Goal: Task Accomplishment & Management: Use online tool/utility

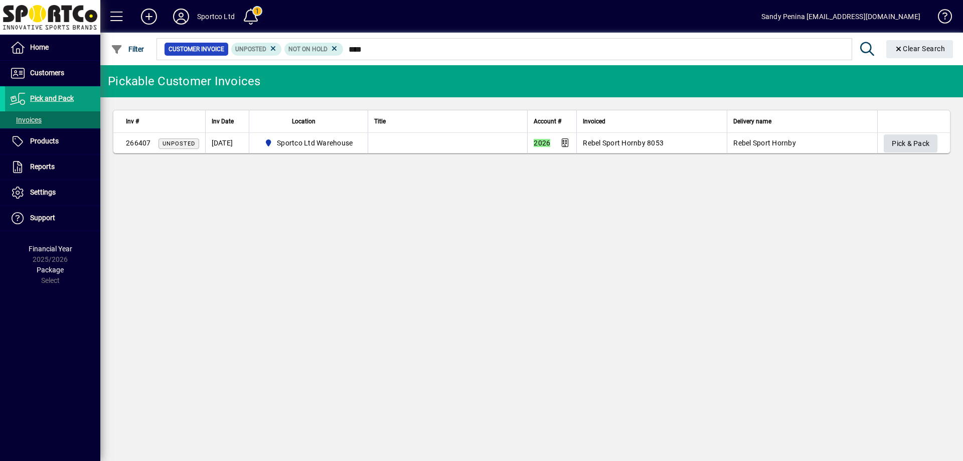
type input "****"
click at [914, 139] on span "Pick & Pack" at bounding box center [910, 143] width 38 height 17
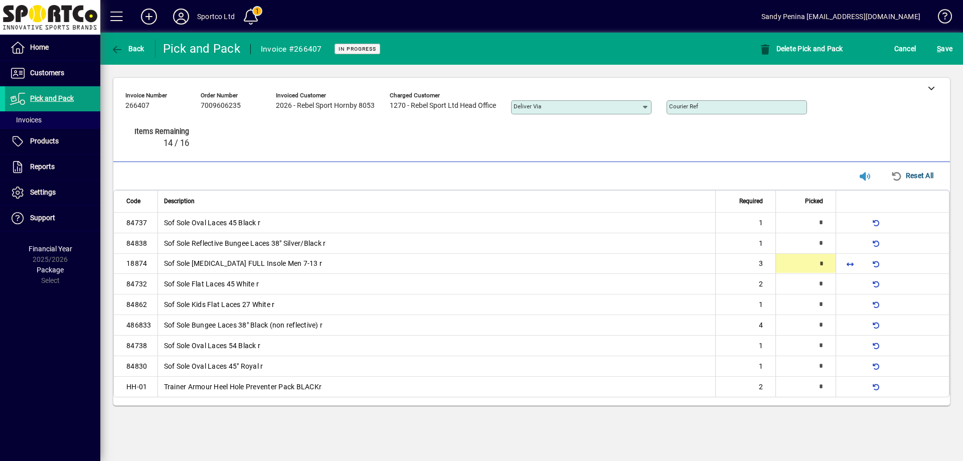
type input "*"
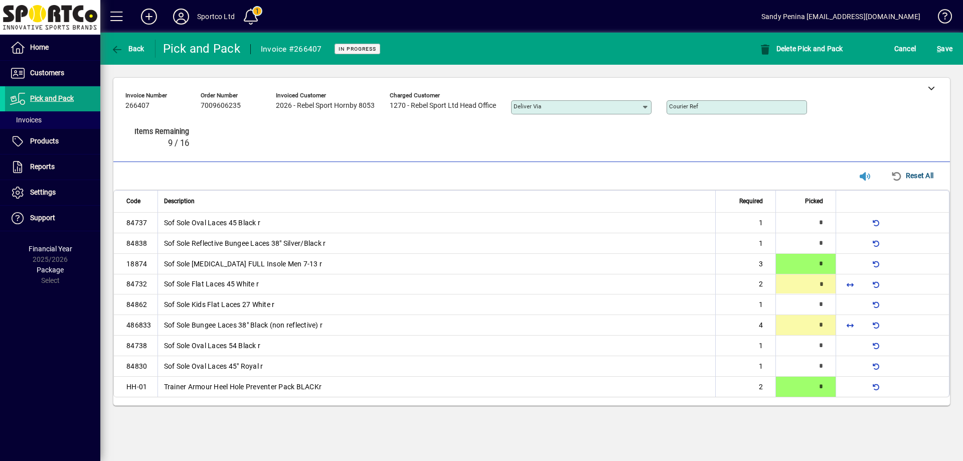
type input "*"
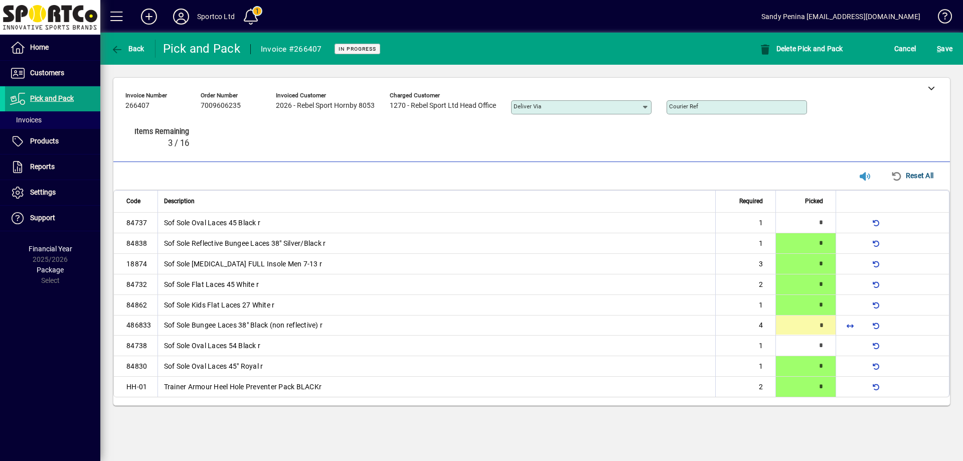
type input "*"
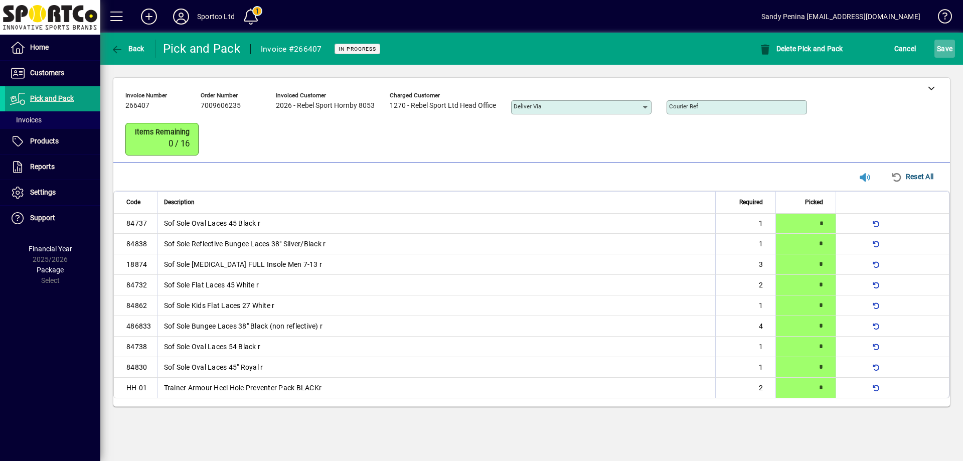
click at [942, 53] on span "S ave" at bounding box center [945, 49] width 16 height 16
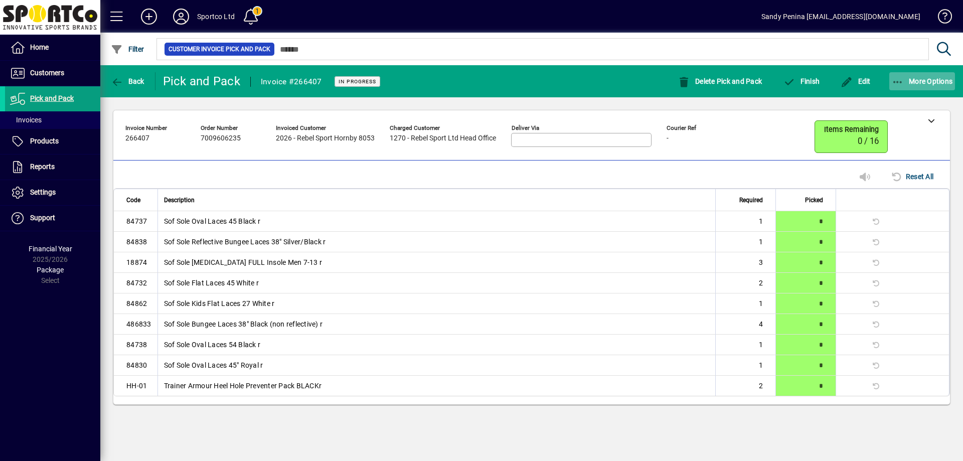
click at [894, 84] on icon "button" at bounding box center [897, 82] width 13 height 10
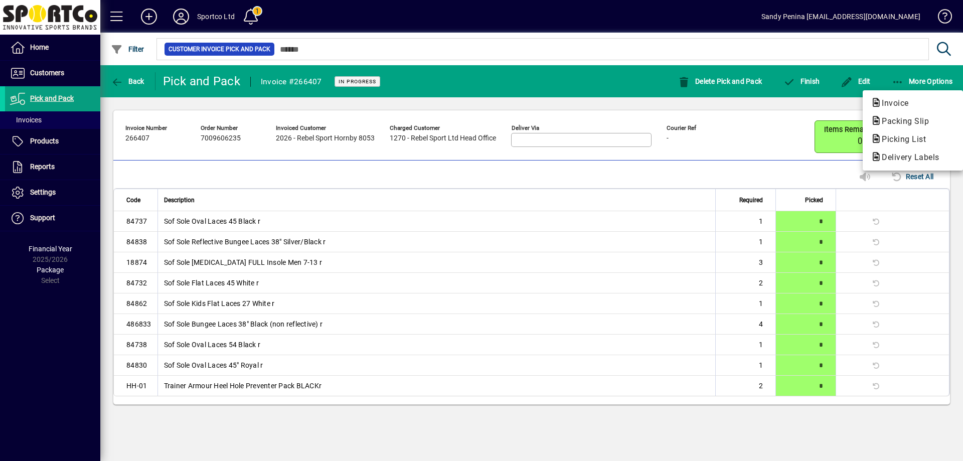
click at [890, 120] on span "Packing Slip" at bounding box center [901, 121] width 63 height 10
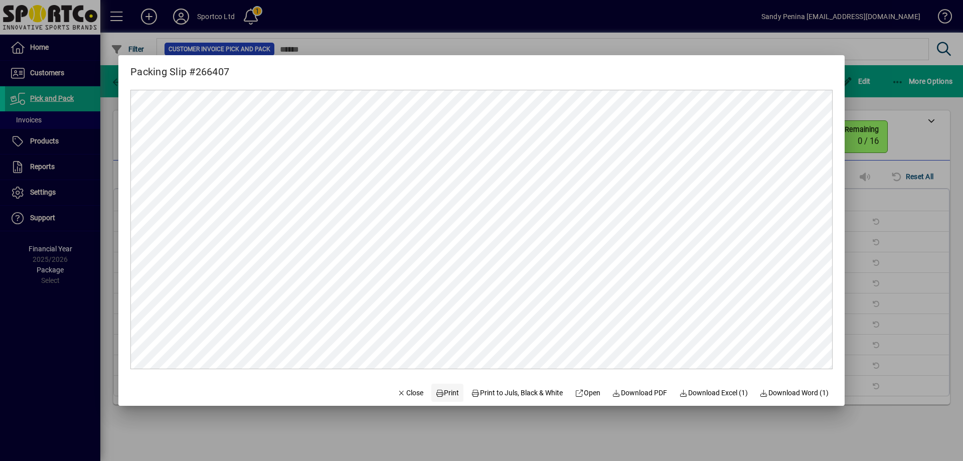
click at [437, 398] on span at bounding box center [447, 393] width 32 height 24
click at [400, 390] on span "Close" at bounding box center [410, 393] width 26 height 11
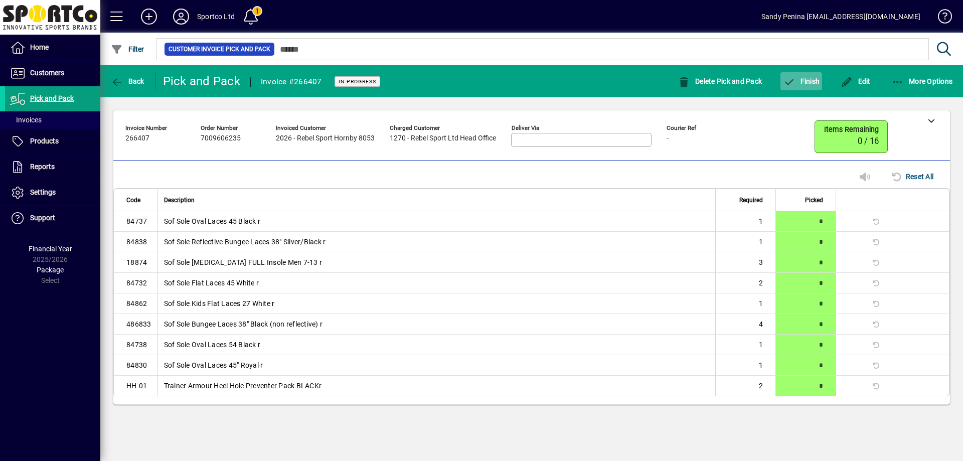
click at [786, 90] on span "button" at bounding box center [801, 81] width 42 height 24
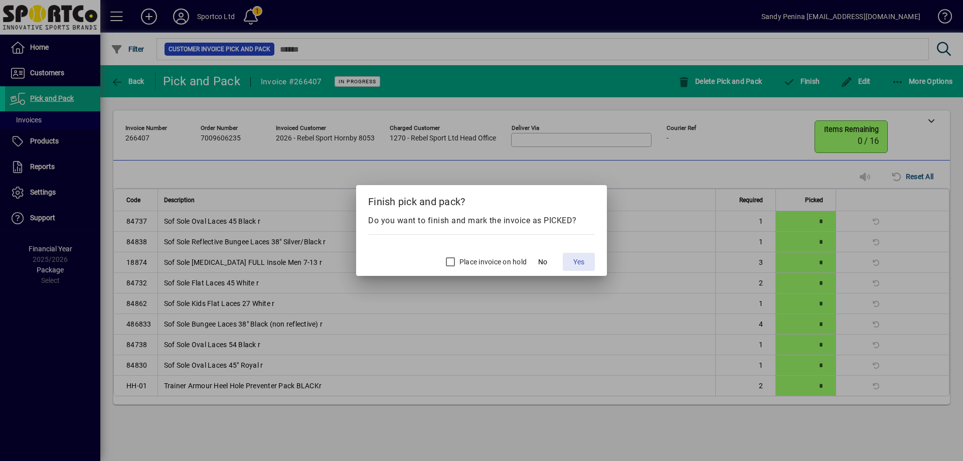
click at [577, 258] on span "Yes" at bounding box center [578, 262] width 11 height 11
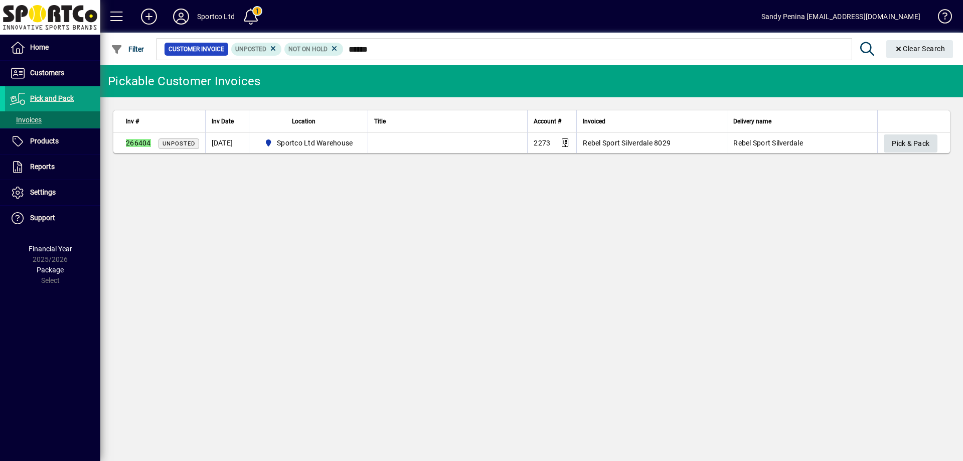
type input "******"
click at [918, 149] on span "Pick & Pack" at bounding box center [910, 143] width 38 height 17
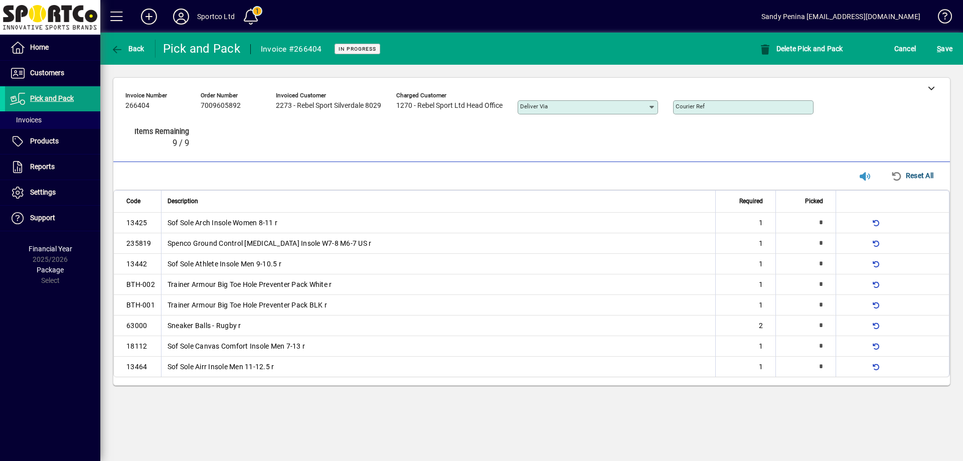
type input "*"
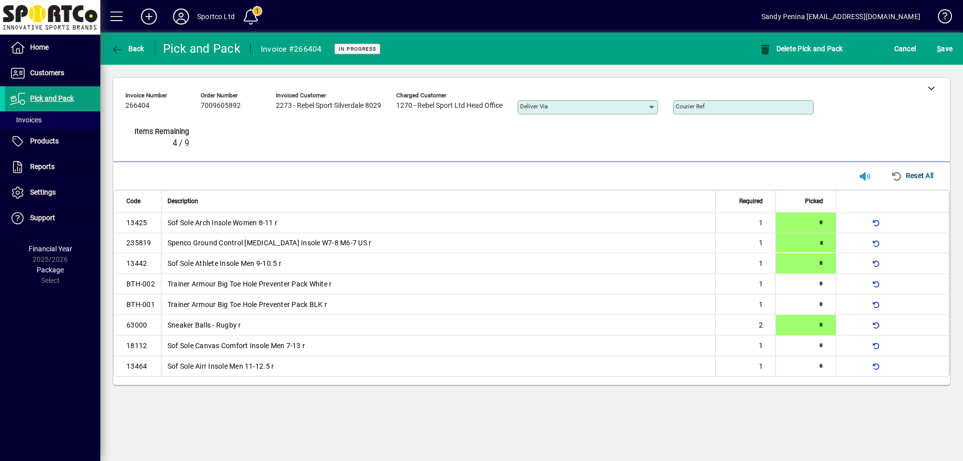
type input "*"
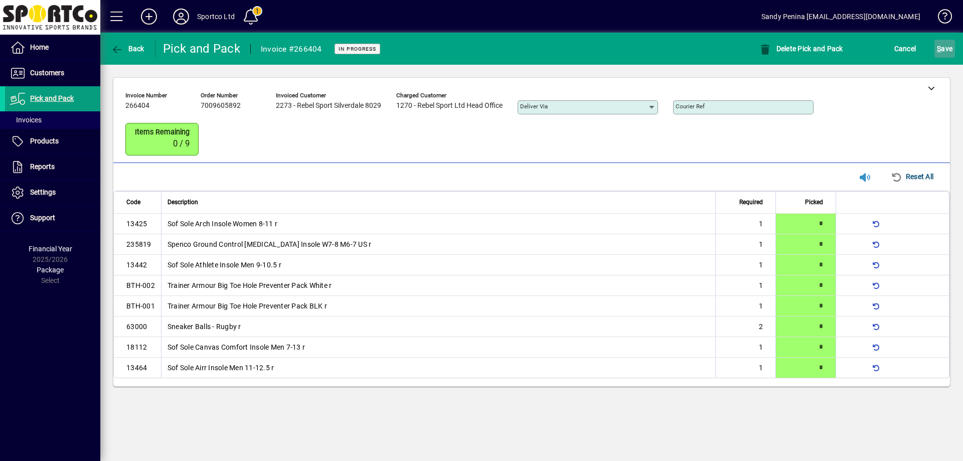
click at [935, 55] on span "submit" at bounding box center [944, 49] width 21 height 24
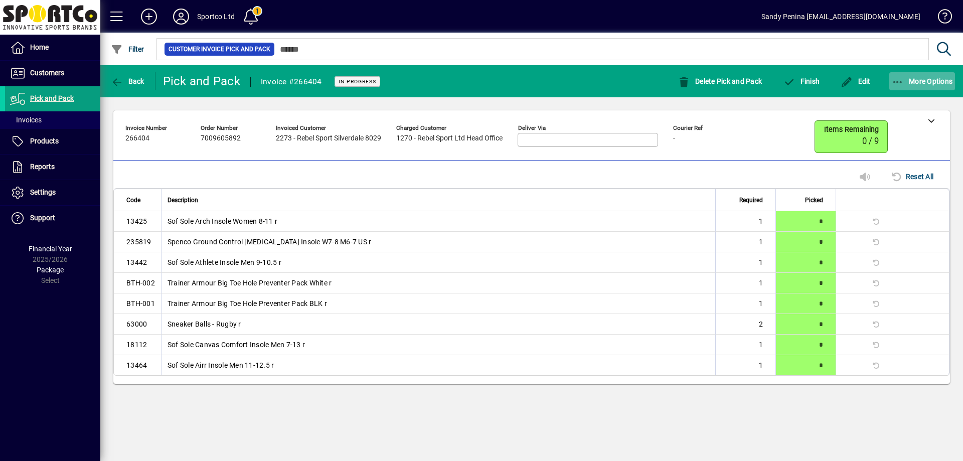
drag, startPoint x: 902, startPoint y: 72, endPoint x: 903, endPoint y: 81, distance: 9.0
click at [902, 73] on span "button" at bounding box center [922, 81] width 66 height 24
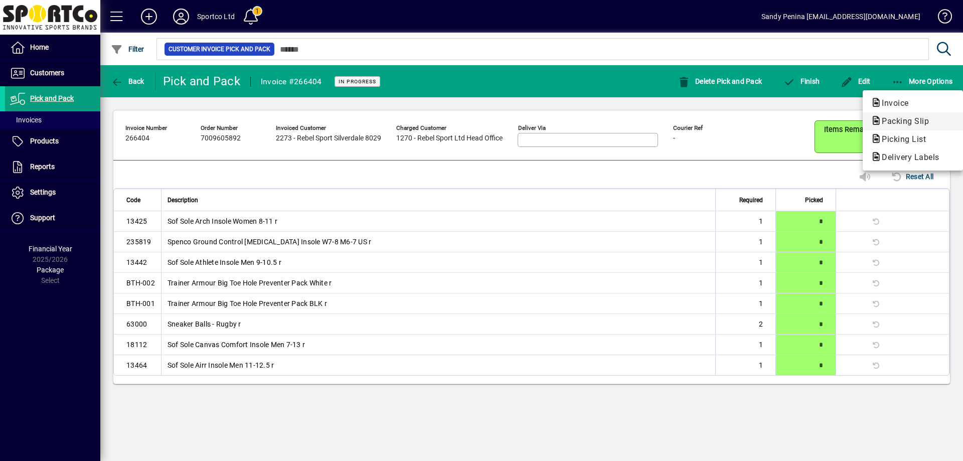
click at [894, 120] on span "Packing Slip" at bounding box center [901, 121] width 63 height 10
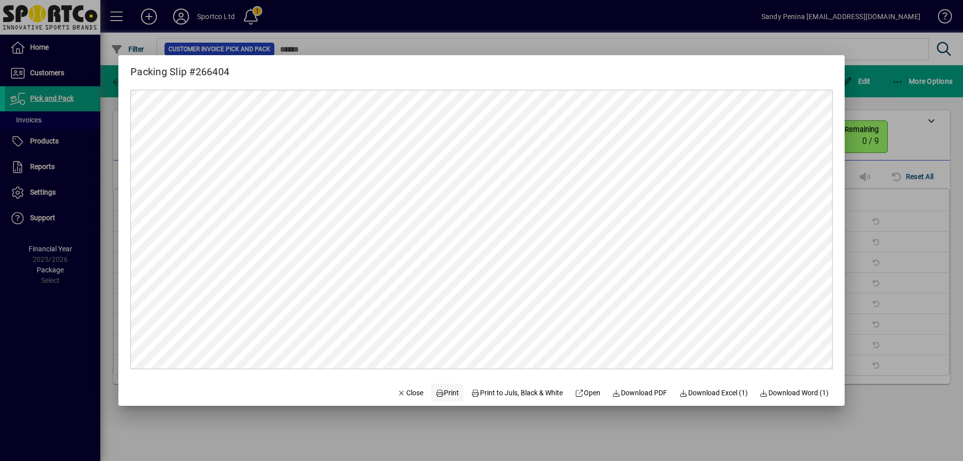
click at [439, 392] on span "Print" at bounding box center [447, 393] width 24 height 11
click at [397, 392] on icon "button" at bounding box center [401, 393] width 9 height 7
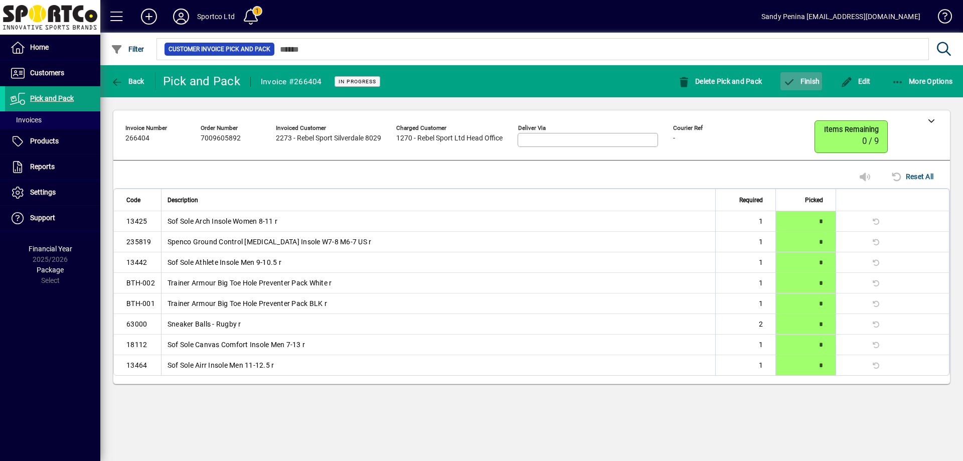
click at [793, 87] on span "button" at bounding box center [801, 81] width 42 height 24
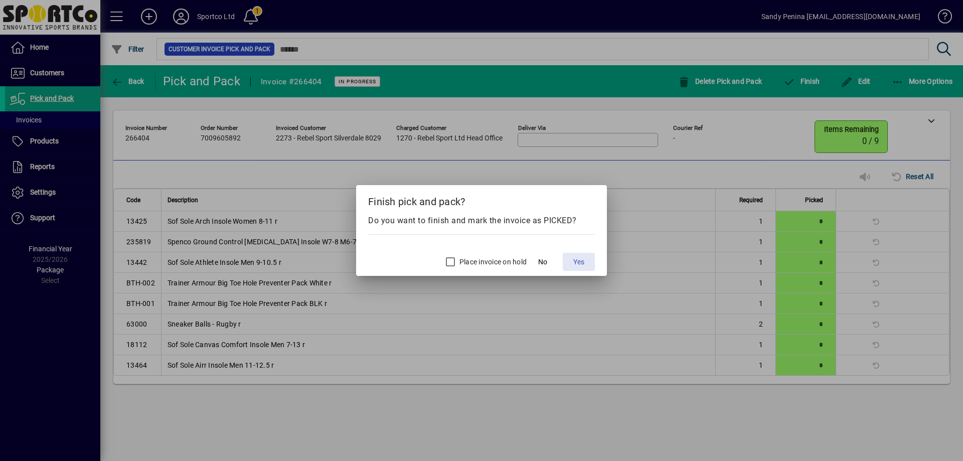
click at [576, 265] on span "Yes" at bounding box center [578, 262] width 11 height 11
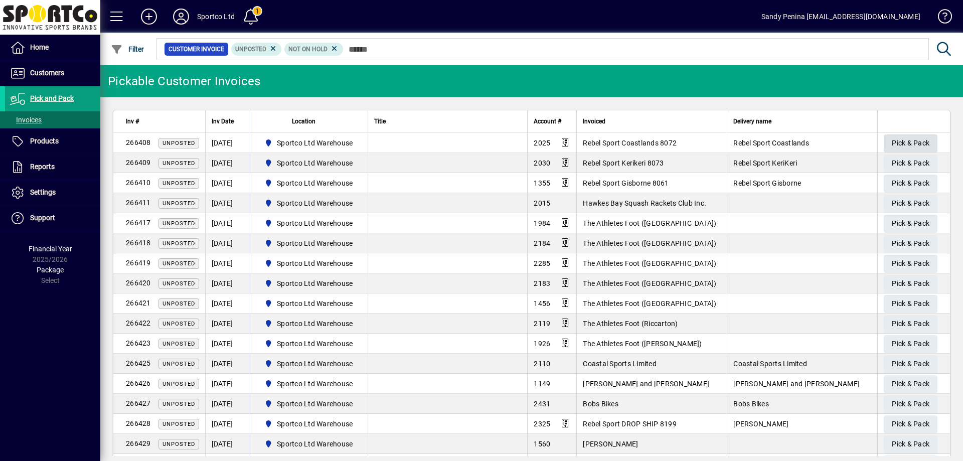
click at [902, 145] on span "Pick & Pack" at bounding box center [910, 143] width 38 height 17
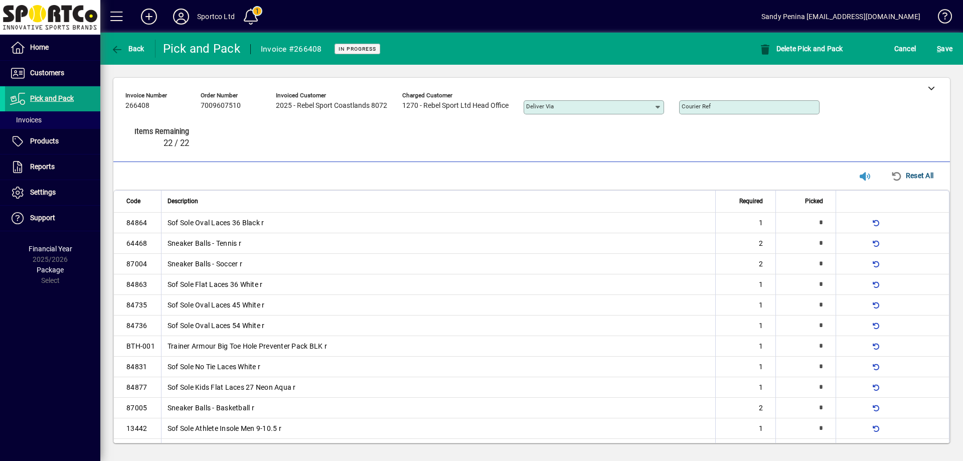
type input "*"
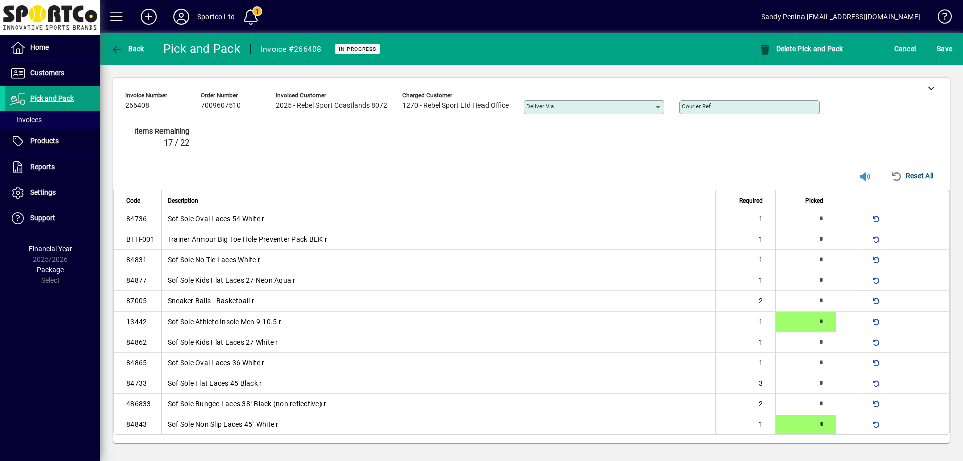
type input "*"
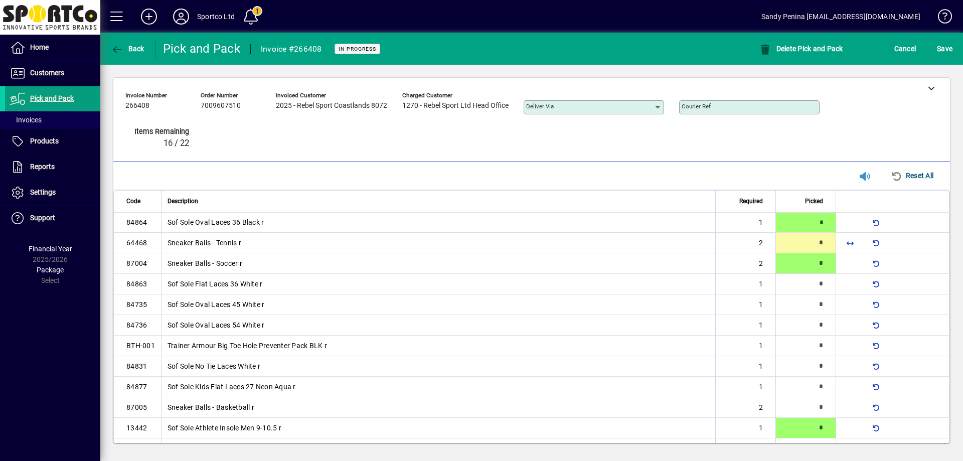
type input "*"
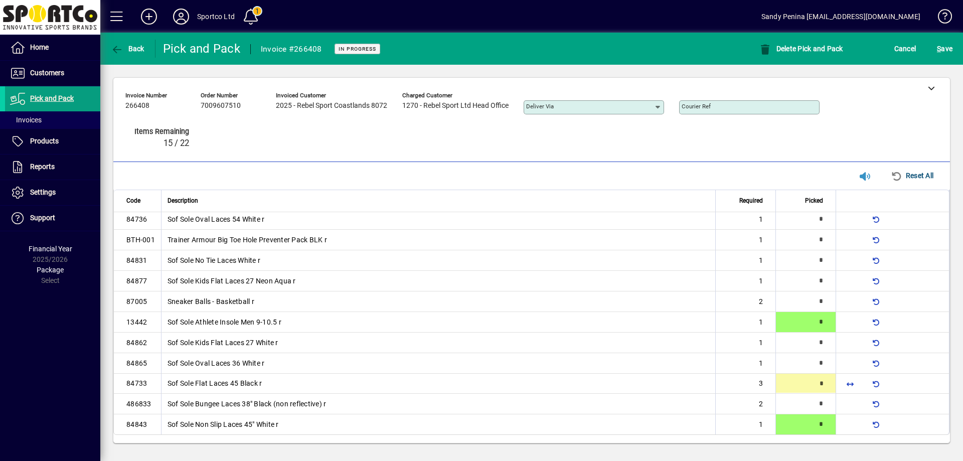
type input "*"
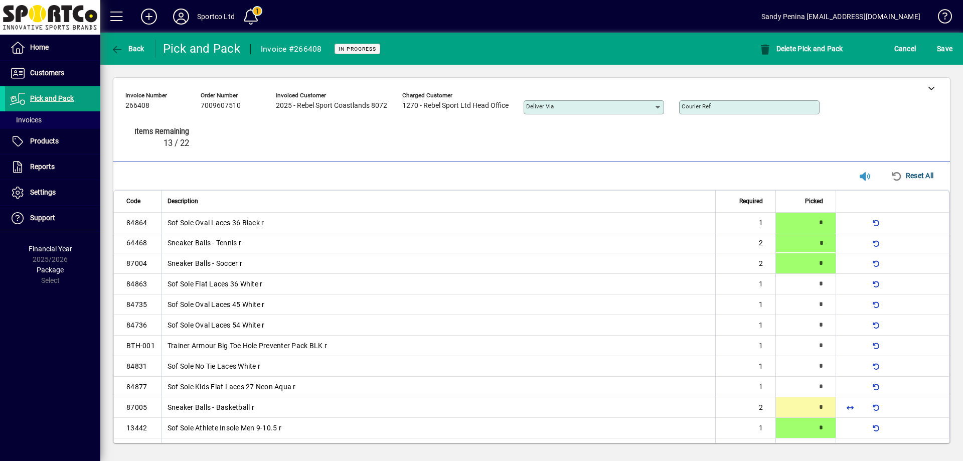
type input "*"
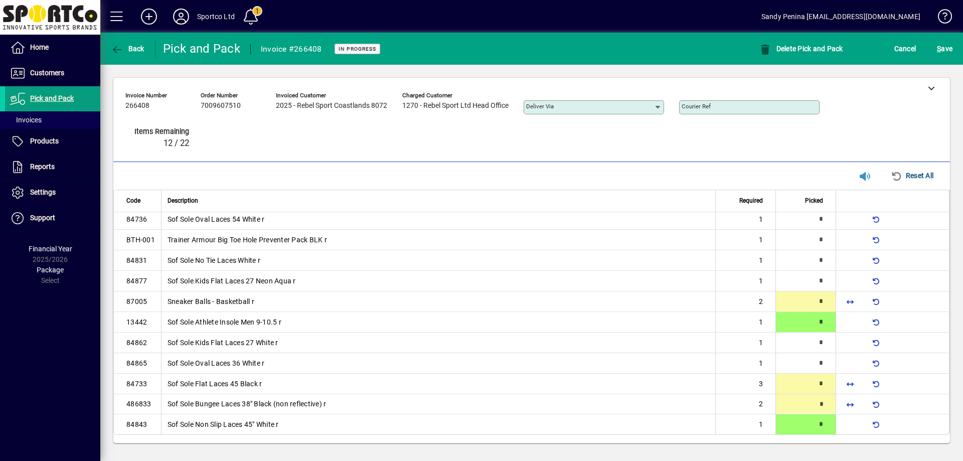
type input "*"
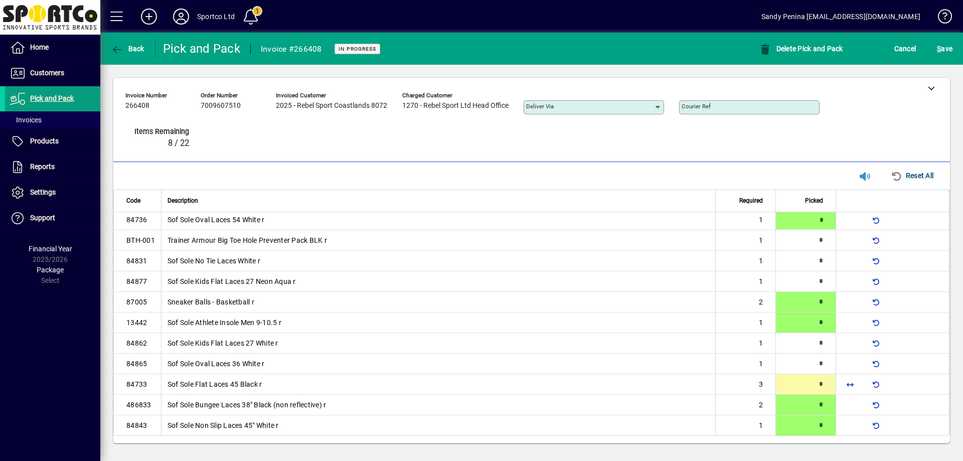
type input "*"
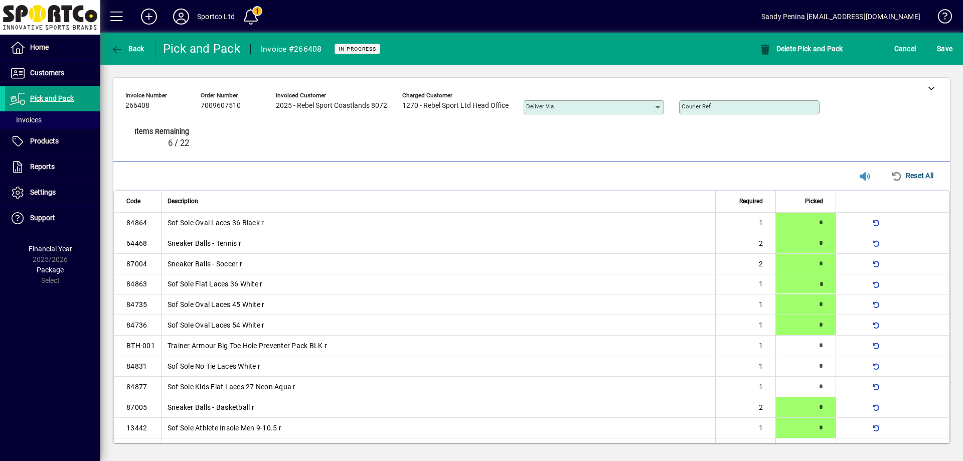
type input "*"
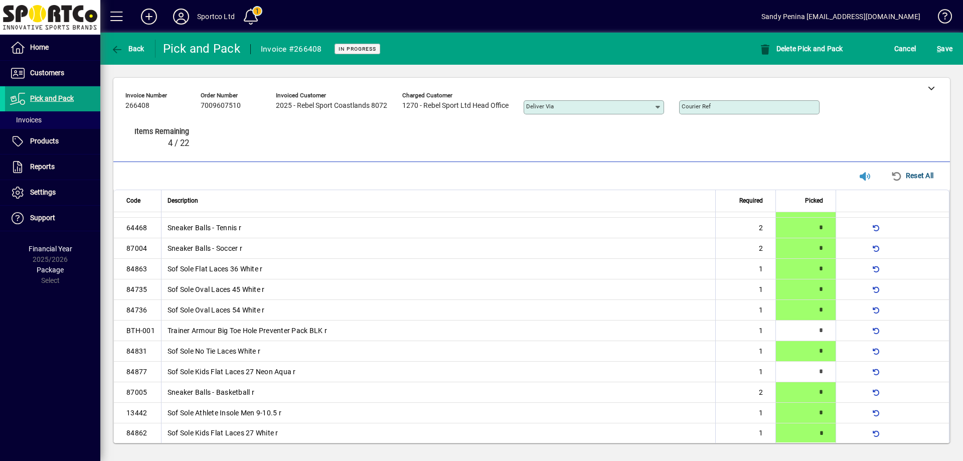
type input "*"
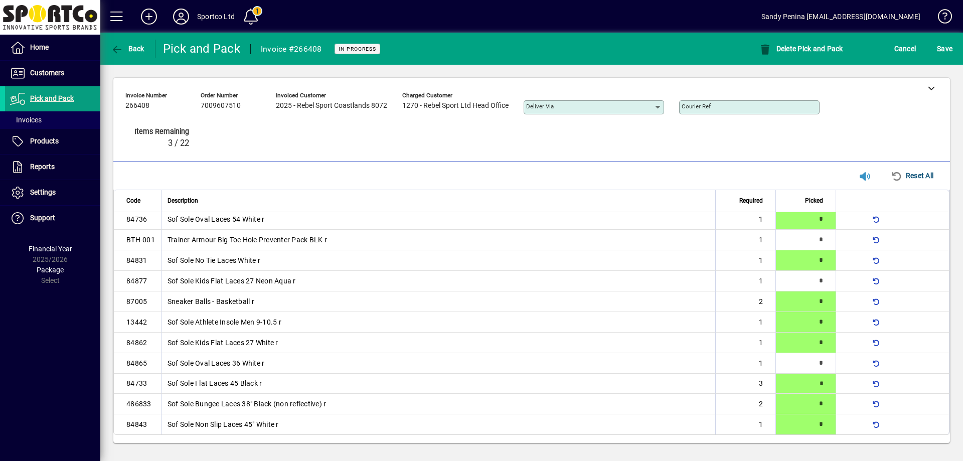
type input "*"
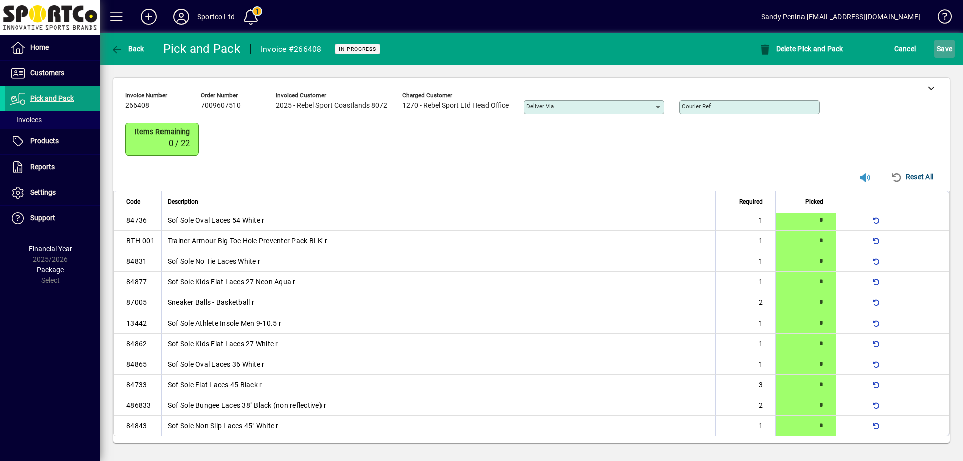
click at [954, 39] on span "submit" at bounding box center [944, 49] width 21 height 24
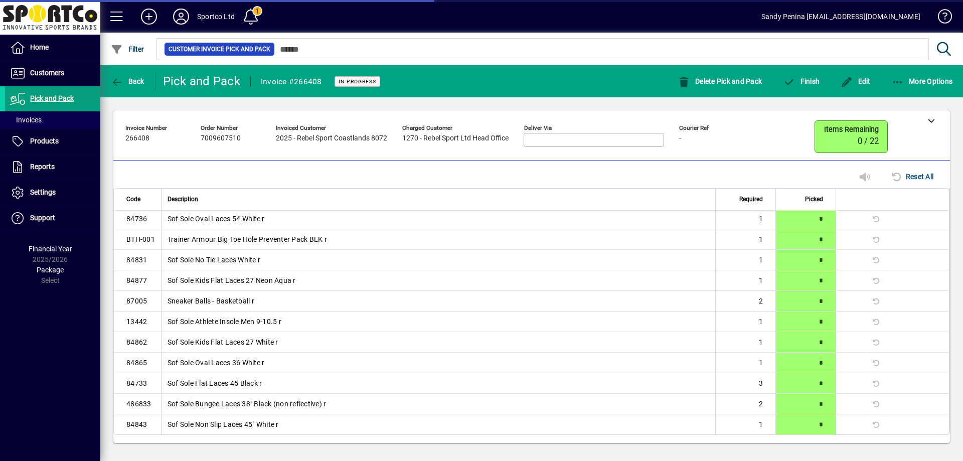
scroll to position [97, 0]
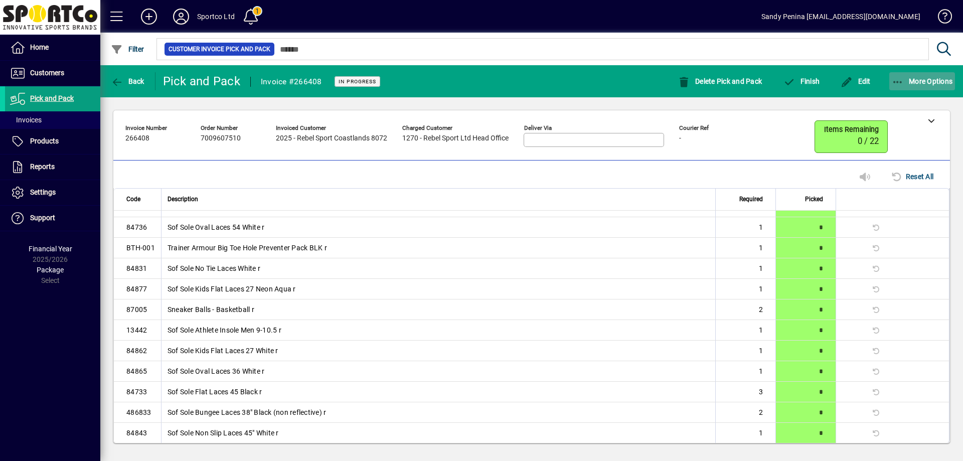
click at [905, 80] on span "More Options" at bounding box center [921, 81] width 61 height 8
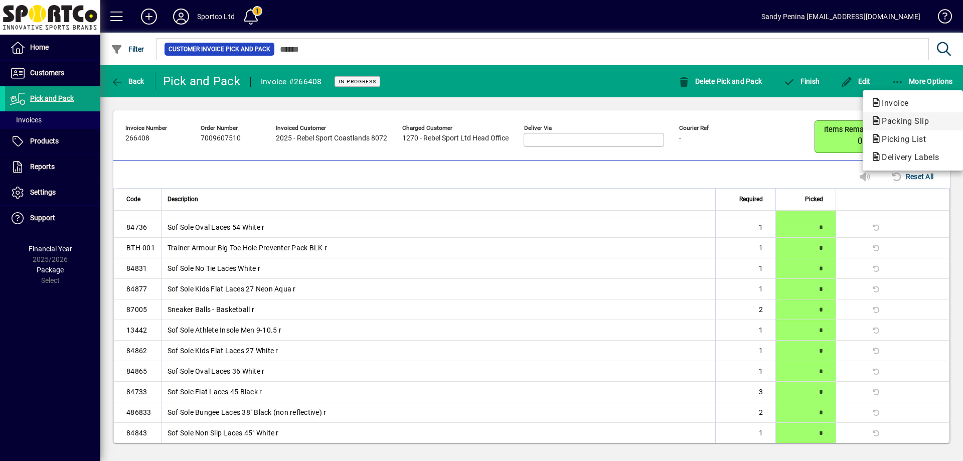
click at [894, 116] on span "Packing Slip" at bounding box center [912, 121] width 84 height 12
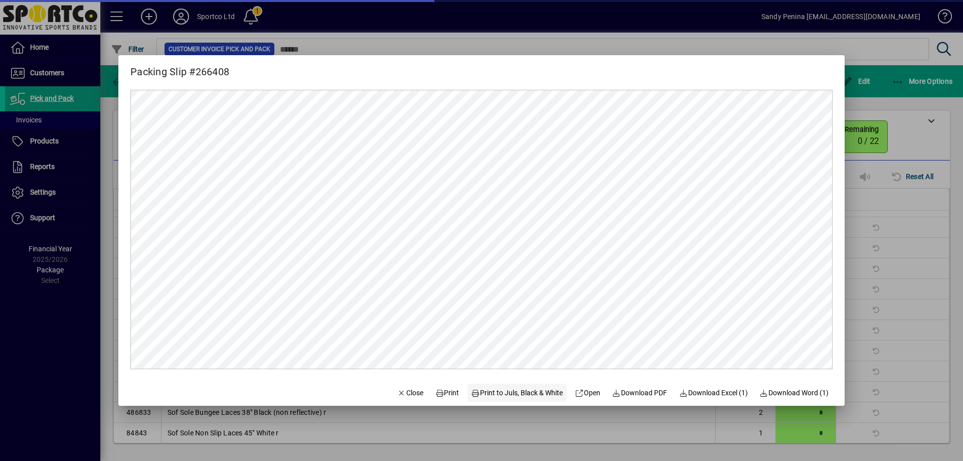
scroll to position [0, 0]
click at [431, 386] on span at bounding box center [447, 393] width 32 height 24
click at [406, 392] on span "Close" at bounding box center [410, 393] width 26 height 11
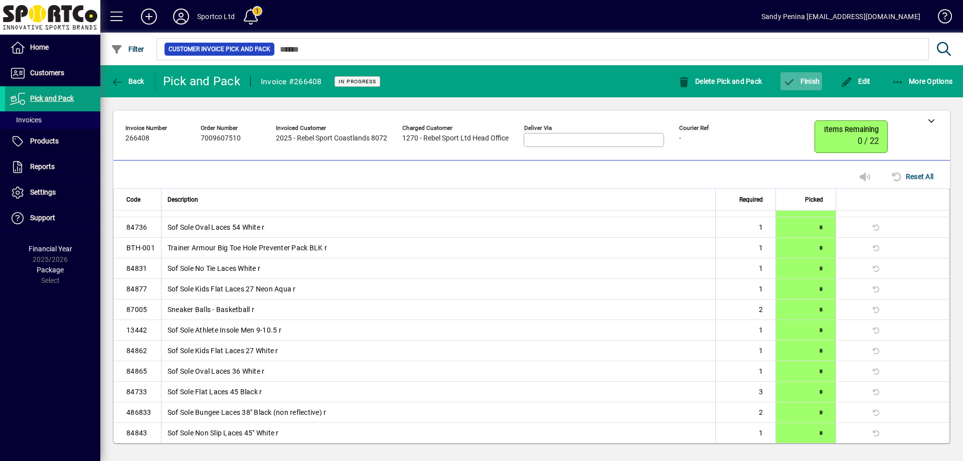
click at [809, 84] on span "Finish" at bounding box center [801, 81] width 37 height 8
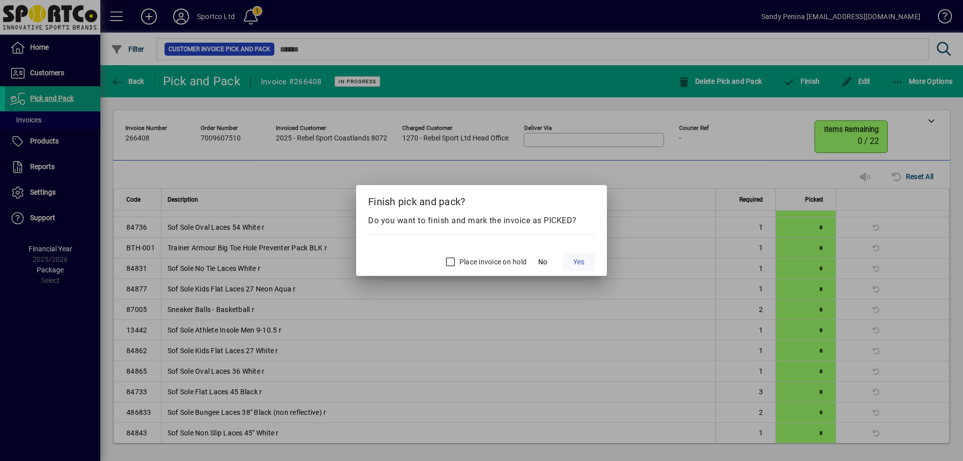
click at [585, 262] on span at bounding box center [579, 262] width 32 height 24
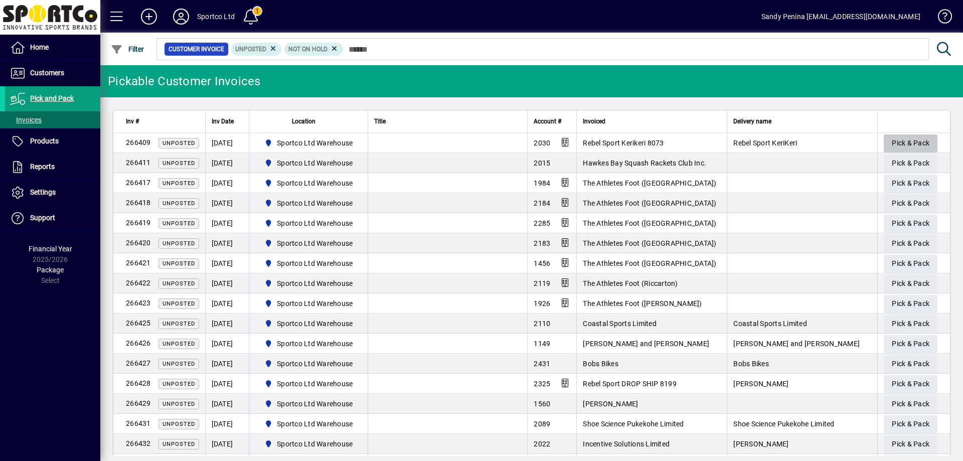
click at [903, 143] on span "Pick & Pack" at bounding box center [910, 143] width 38 height 17
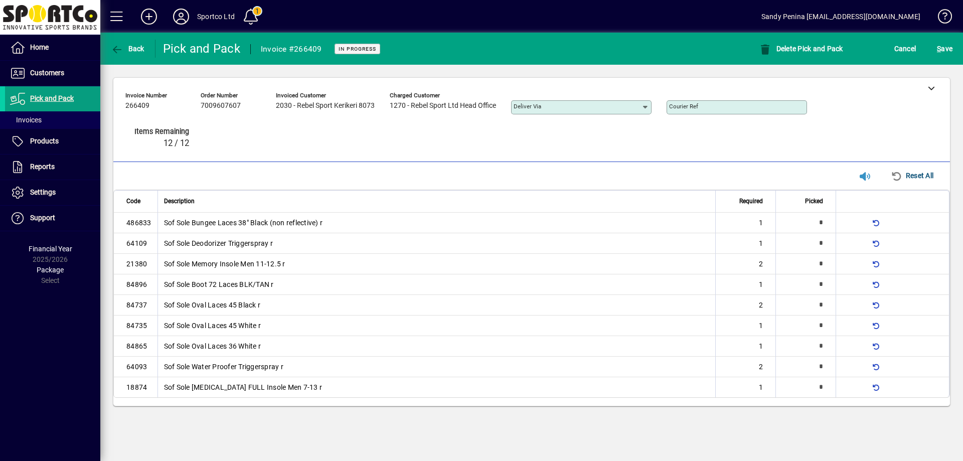
type input "*"
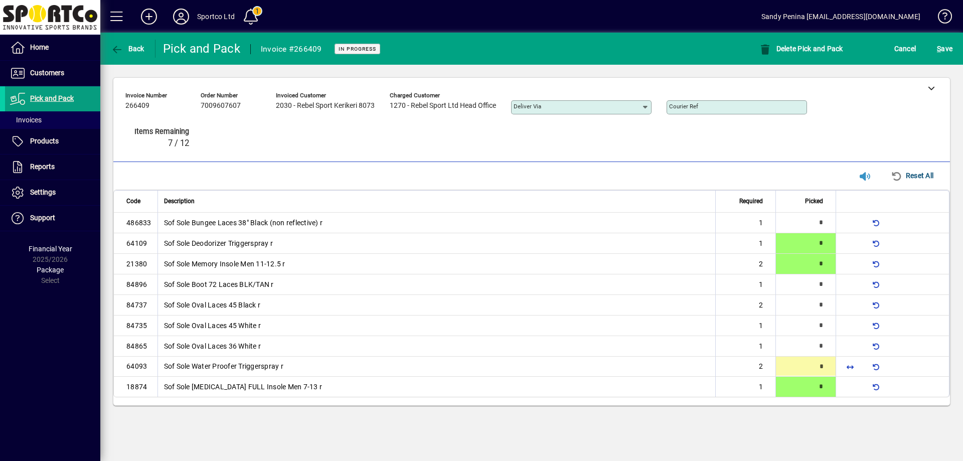
type input "*"
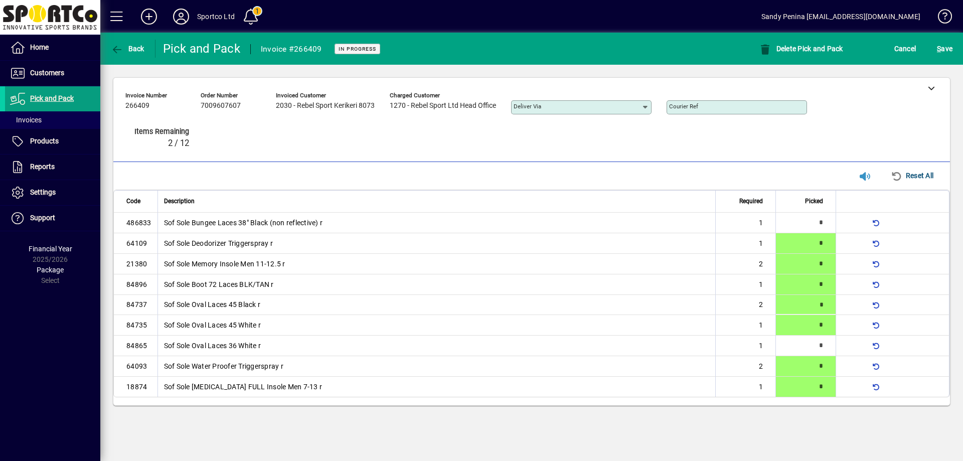
type input "*"
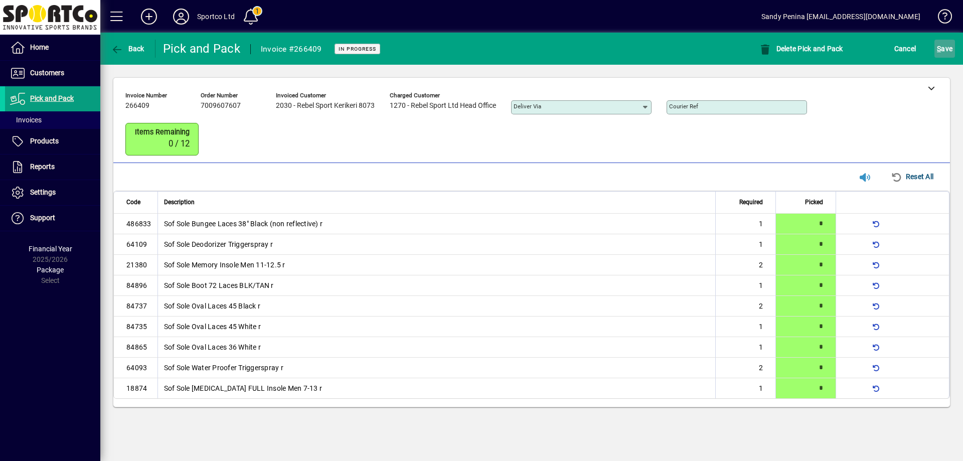
click at [946, 42] on span "S ave" at bounding box center [945, 49] width 16 height 16
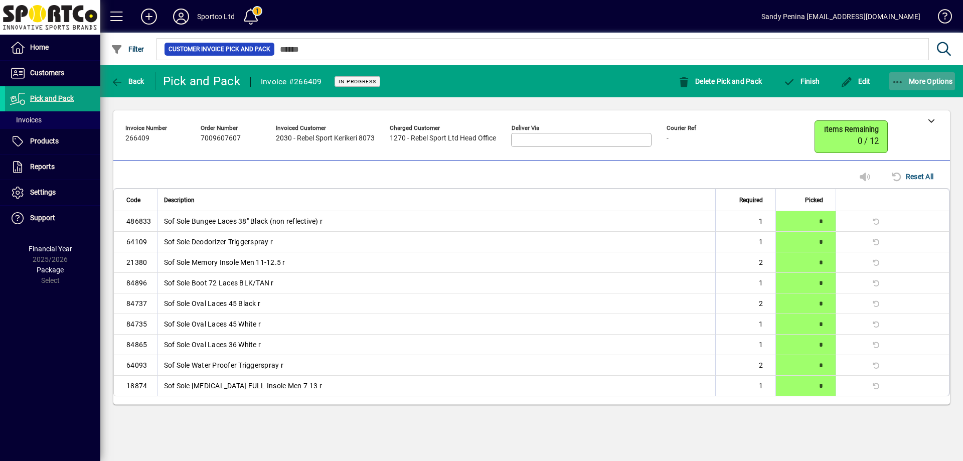
click at [898, 82] on icon "button" at bounding box center [897, 82] width 13 height 10
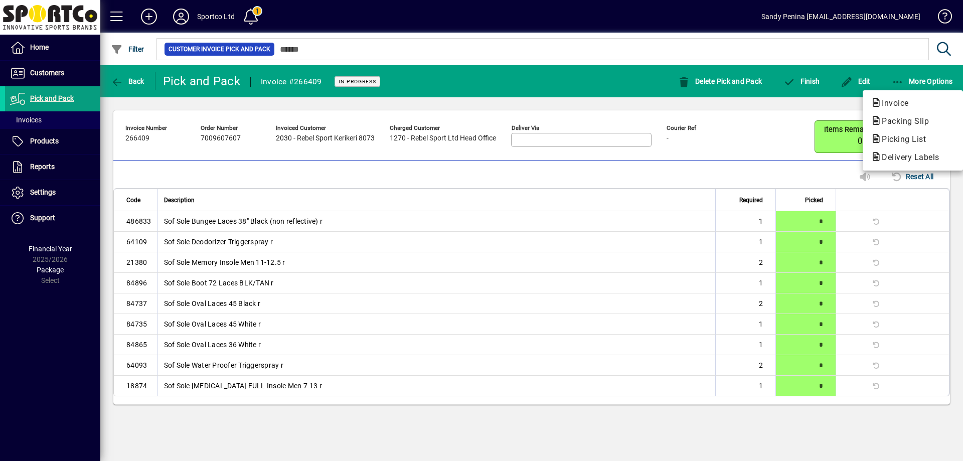
click at [897, 125] on span "Packing Slip" at bounding box center [901, 121] width 63 height 10
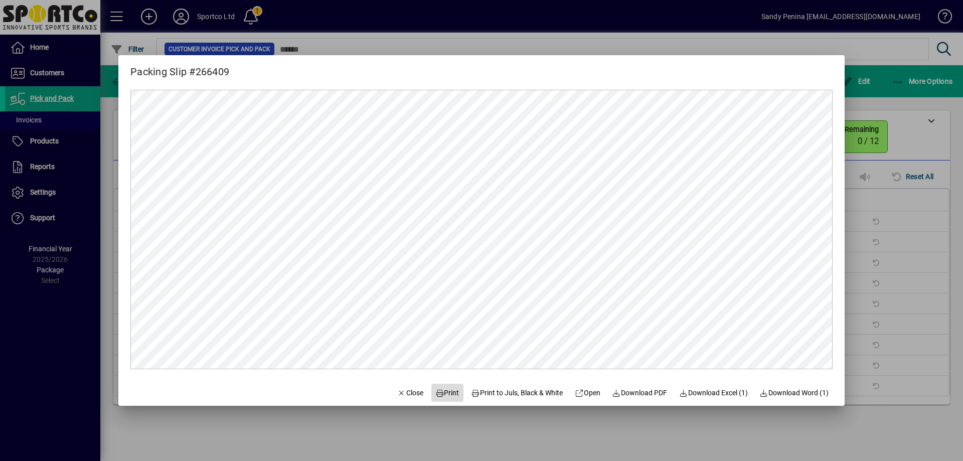
click at [445, 390] on span "Print" at bounding box center [447, 393] width 24 height 11
click at [405, 392] on span "Close" at bounding box center [410, 393] width 26 height 11
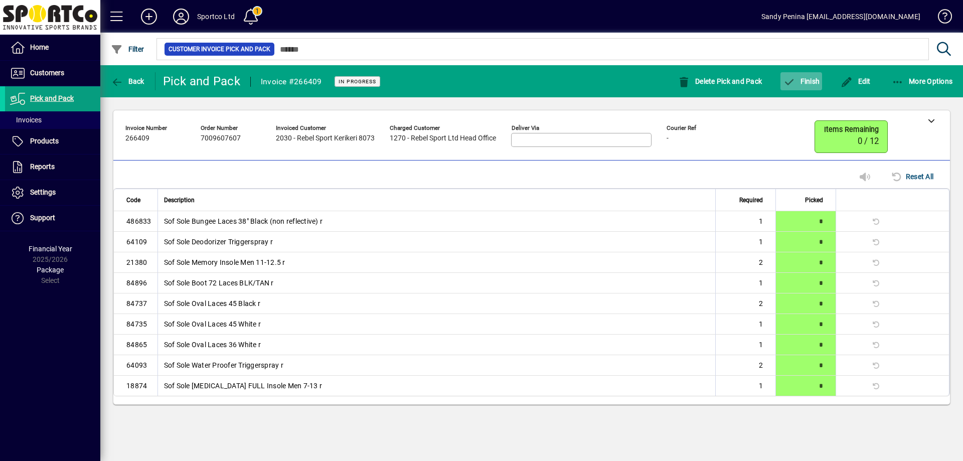
click at [809, 83] on span "Finish" at bounding box center [801, 81] width 37 height 8
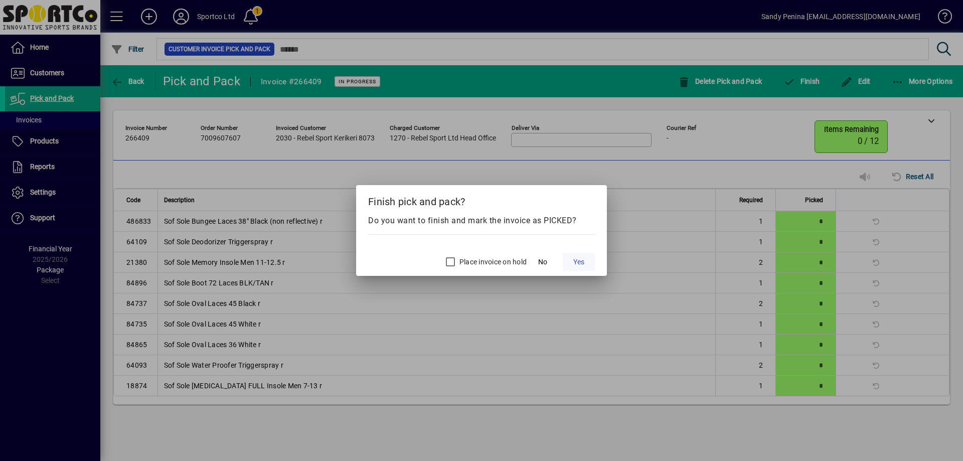
click at [577, 261] on span "Yes" at bounding box center [578, 262] width 11 height 11
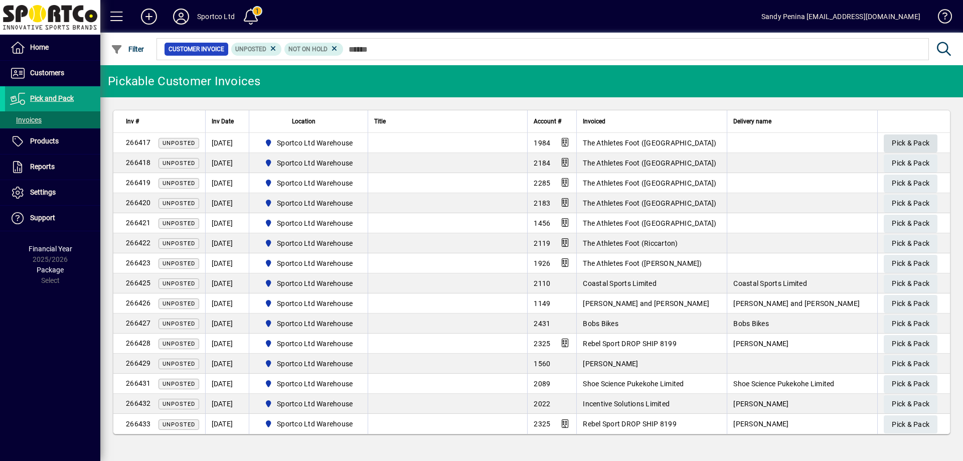
click at [903, 146] on span "Pick & Pack" at bounding box center [910, 143] width 38 height 17
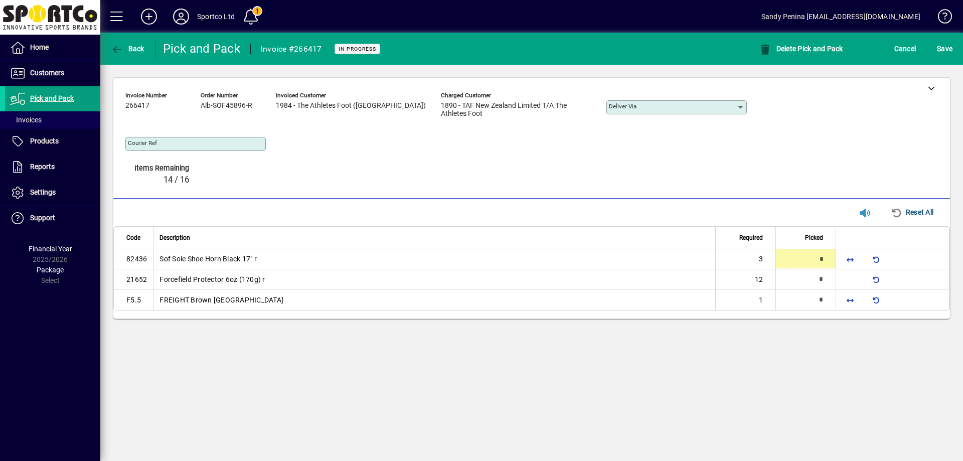
type input "*"
click at [852, 288] on span "button" at bounding box center [850, 300] width 24 height 24
type input "*"
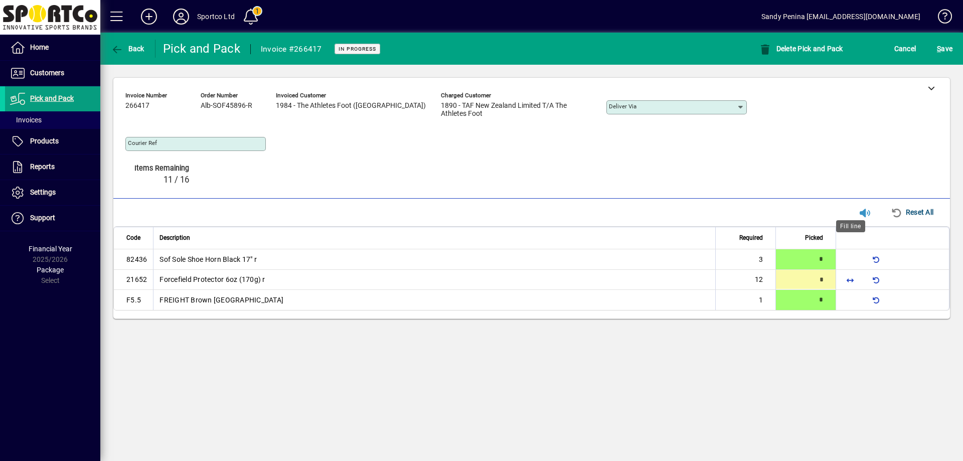
click at [845, 267] on span "button" at bounding box center [850, 279] width 24 height 24
type input "**"
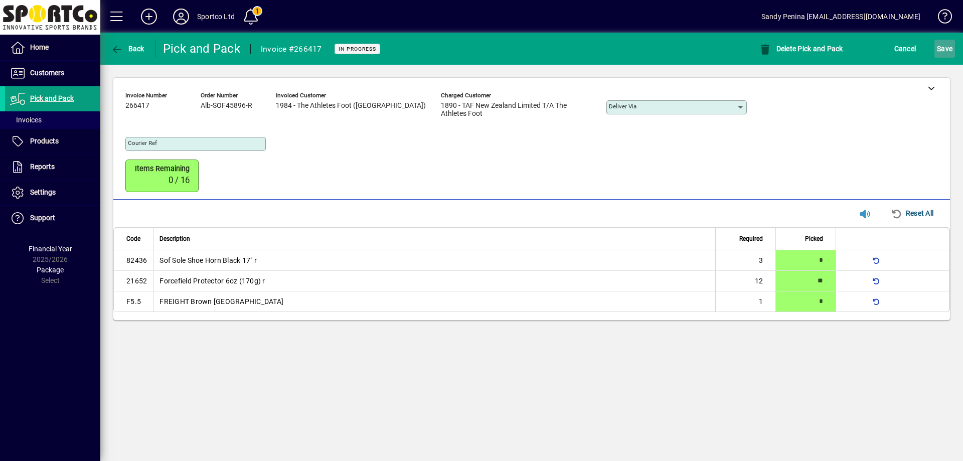
click at [936, 47] on span "submit" at bounding box center [944, 49] width 21 height 24
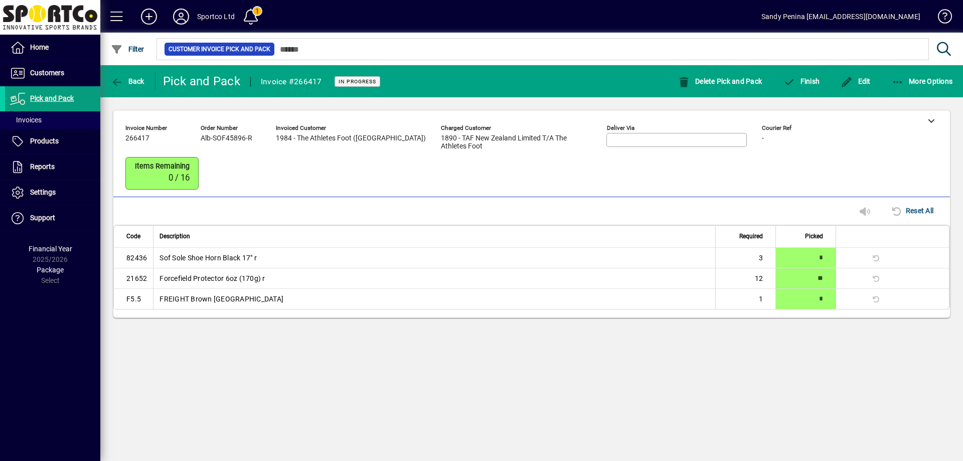
click at [791, 93] on mat-toolbar-row "Back Pick and Pack Invoice #266417 In Progress Delete Pick and Pack Finish Edit…" at bounding box center [531, 81] width 862 height 32
click at [791, 85] on icon "button" at bounding box center [789, 82] width 13 height 10
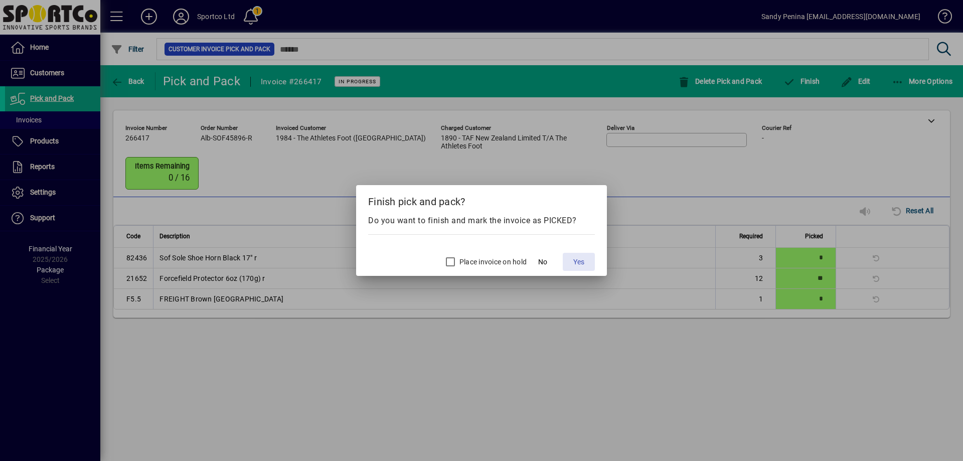
click at [577, 261] on span "Yes" at bounding box center [578, 262] width 11 height 11
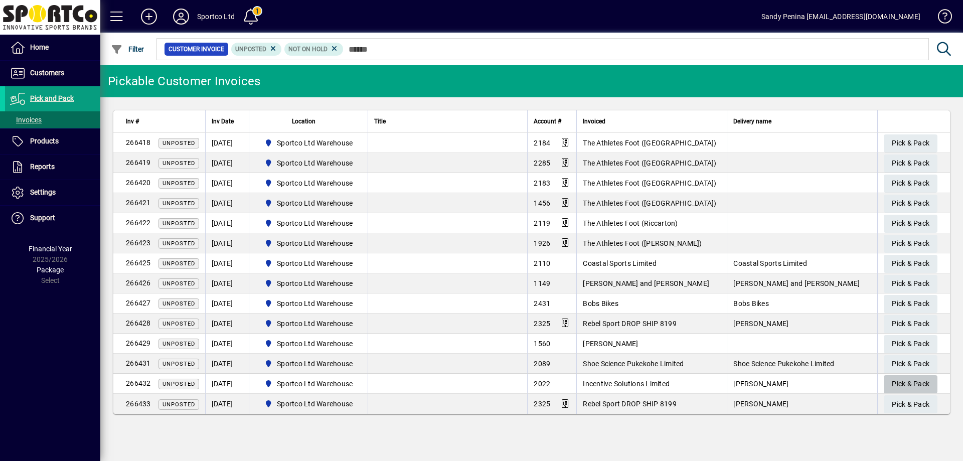
click at [904, 377] on span "Pick & Pack" at bounding box center [910, 384] width 38 height 17
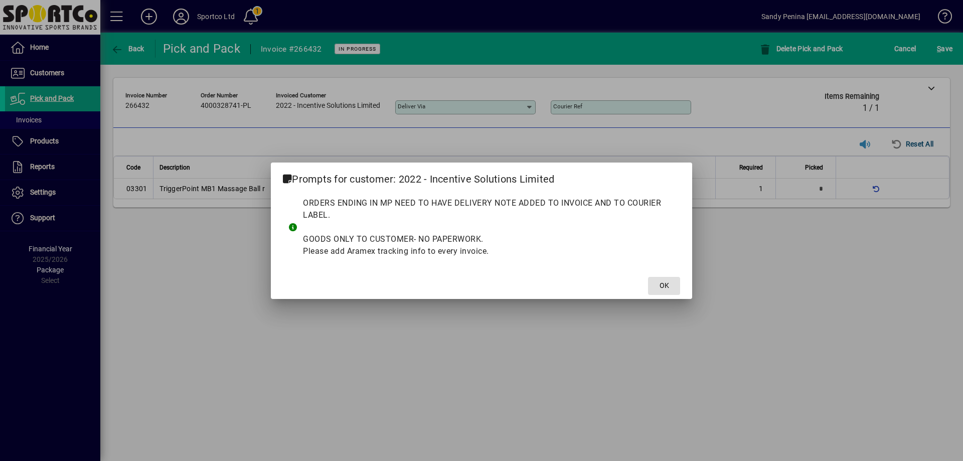
click at [648, 277] on button "OK" at bounding box center [664, 286] width 32 height 18
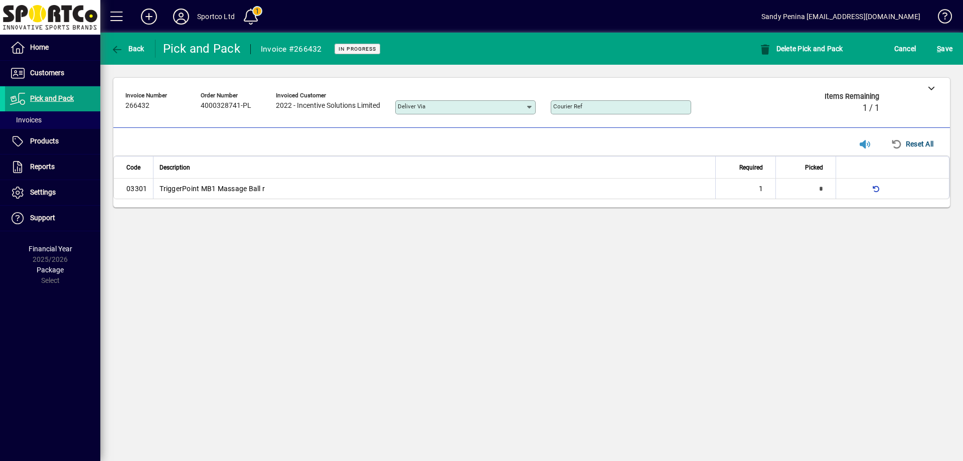
type input "*"
drag, startPoint x: 946, startPoint y: 53, endPoint x: 927, endPoint y: 61, distance: 20.2
click at [938, 54] on span "S ave" at bounding box center [945, 49] width 16 height 16
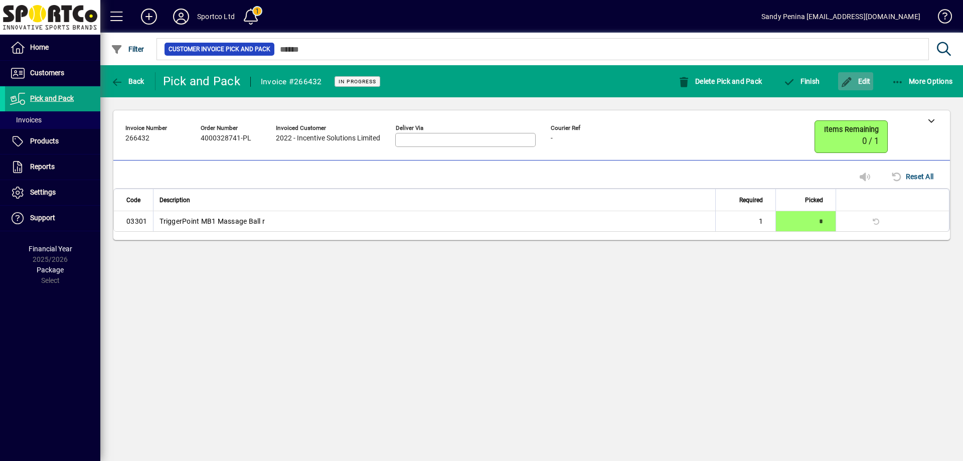
click at [872, 82] on span "button" at bounding box center [855, 81] width 35 height 24
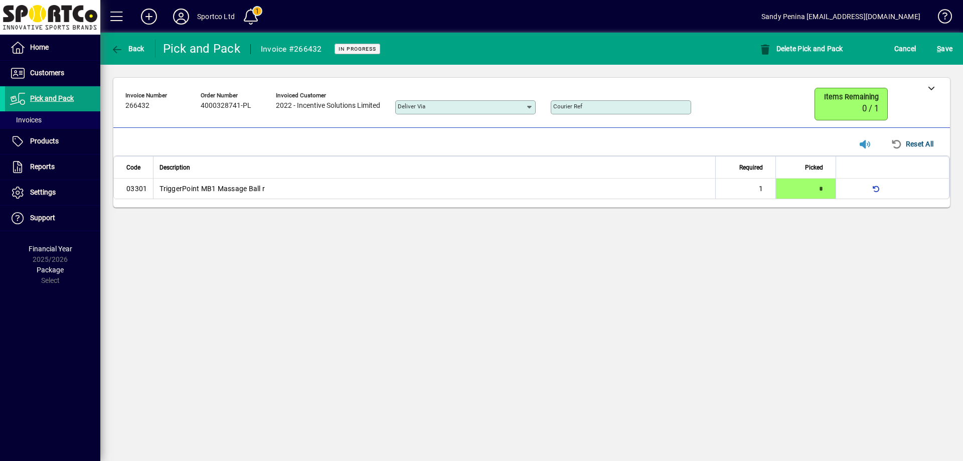
drag, startPoint x: 939, startPoint y: 85, endPoint x: 881, endPoint y: 108, distance: 62.1
click at [932, 85] on div at bounding box center [931, 88] width 38 height 20
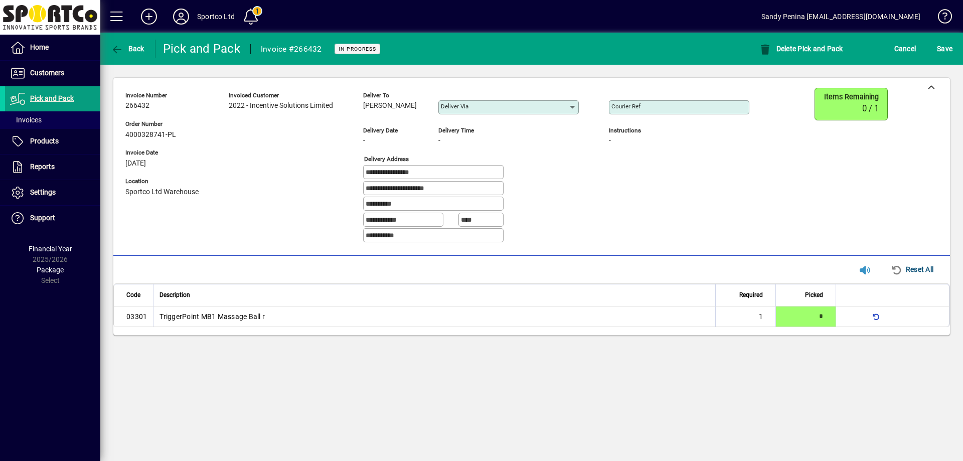
drag, startPoint x: 365, startPoint y: 107, endPoint x: 405, endPoint y: 111, distance: 40.8
click at [413, 113] on div "Deliver to Harrison Proctor" at bounding box center [393, 104] width 60 height 28
drag, startPoint x: 397, startPoint y: 107, endPoint x: 426, endPoint y: 101, distance: 29.7
click at [426, 101] on div "Deliver to Harrison Proctor Deliver via" at bounding box center [478, 105] width 231 height 35
drag, startPoint x: 425, startPoint y: 107, endPoint x: 366, endPoint y: 122, distance: 61.0
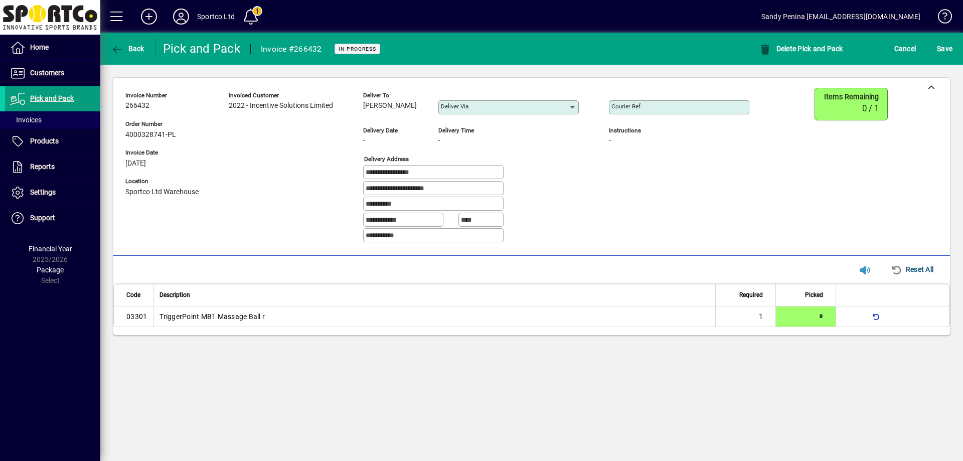
click at [366, 122] on div "Deliver to Harrison Proctor Deliver via" at bounding box center [478, 105] width 231 height 35
copy span "Harrison Proctor"
drag, startPoint x: 434, startPoint y: 175, endPoint x: 431, endPoint y: 182, distance: 7.2
click at [340, 167] on div "**********" at bounding box center [444, 169] width 639 height 163
drag, startPoint x: 457, startPoint y: 188, endPoint x: 387, endPoint y: 190, distance: 70.2
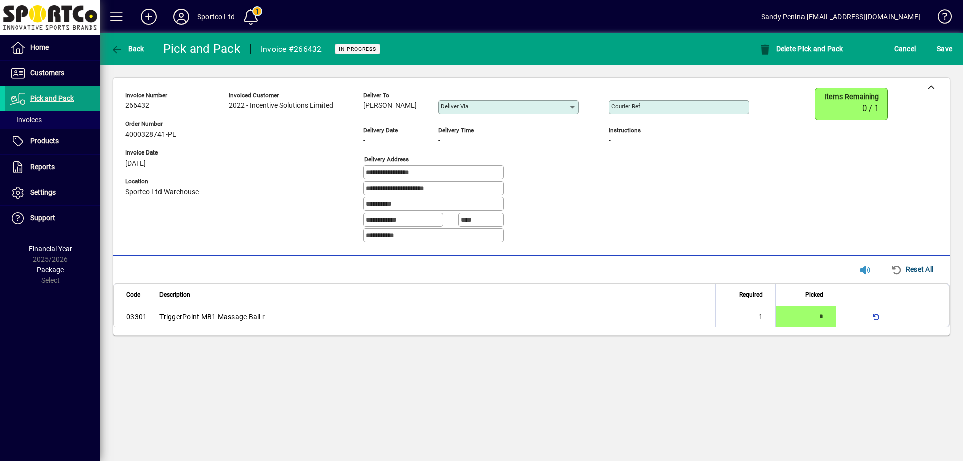
click at [304, 188] on div "**********" at bounding box center [444, 169] width 639 height 163
click at [679, 103] on div "Courier Ref" at bounding box center [679, 107] width 140 height 14
paste input "**********"
type input "**********"
click at [944, 52] on span "S ave" at bounding box center [945, 49] width 16 height 16
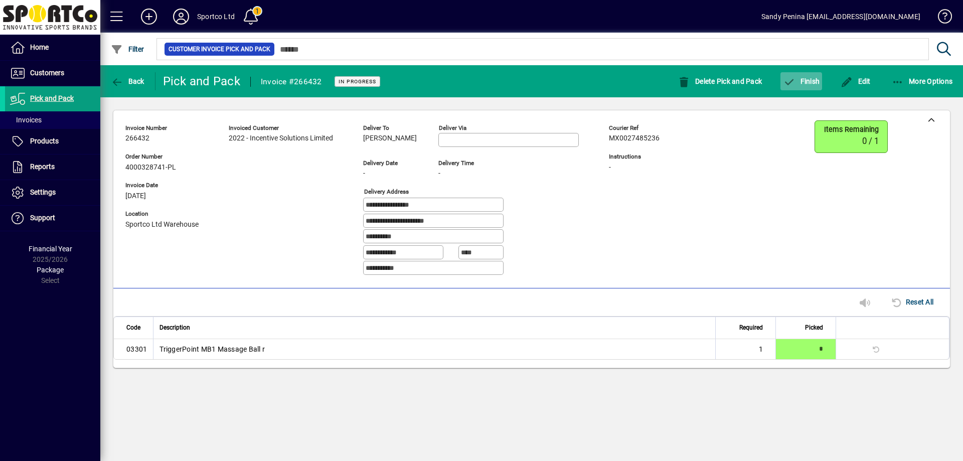
click at [812, 82] on span "Finish" at bounding box center [801, 81] width 37 height 8
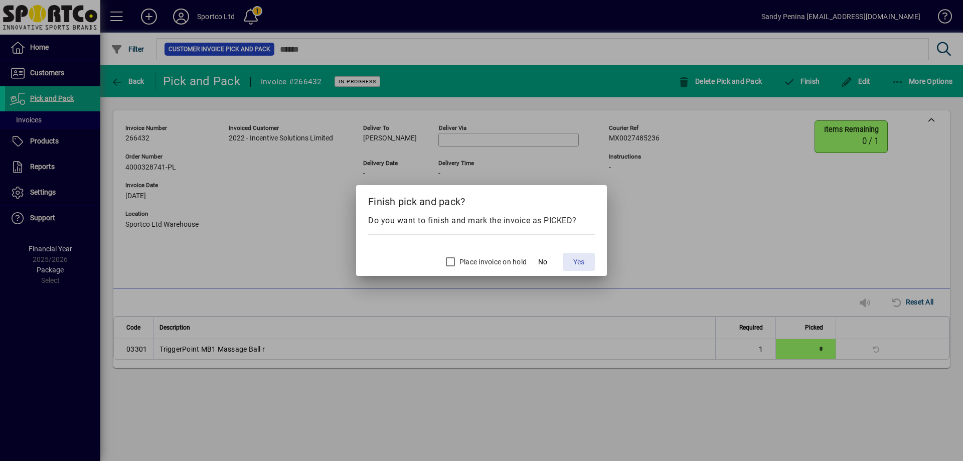
click at [574, 260] on span "Yes" at bounding box center [578, 262] width 11 height 11
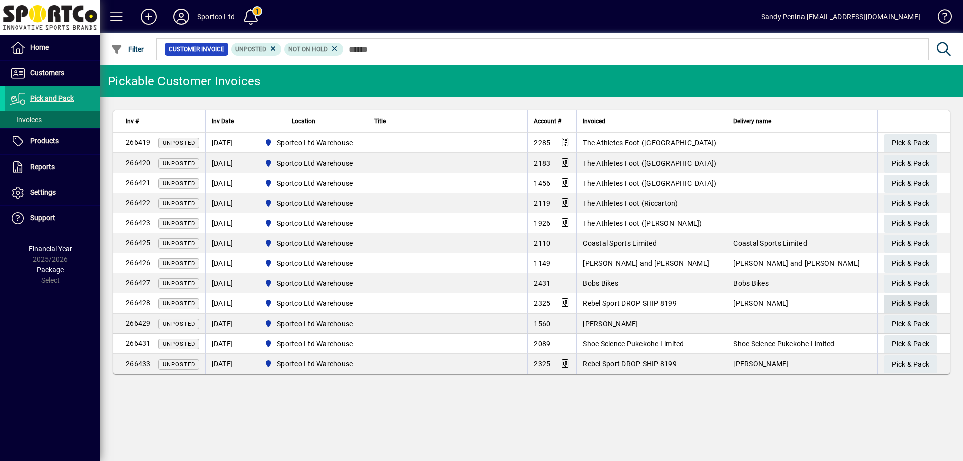
click at [922, 302] on span "Pick & Pack" at bounding box center [910, 303] width 38 height 17
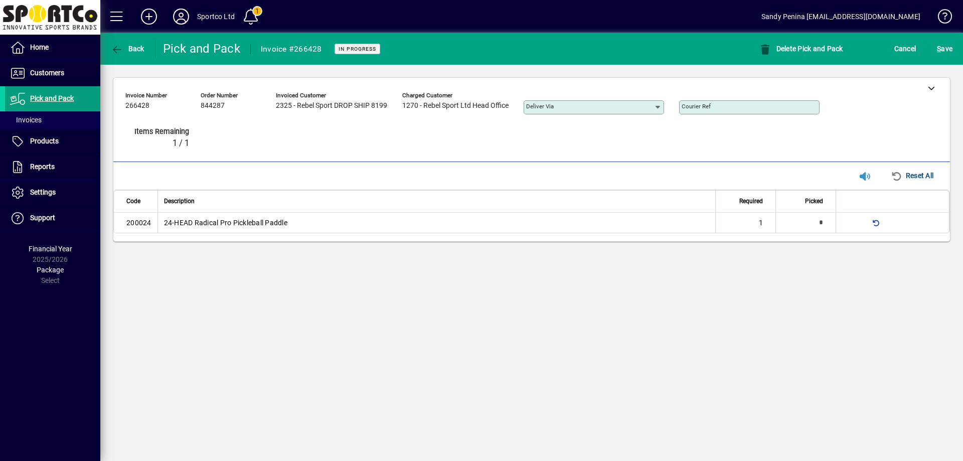
type input "*"
click at [949, 49] on span "S ave" at bounding box center [945, 49] width 16 height 16
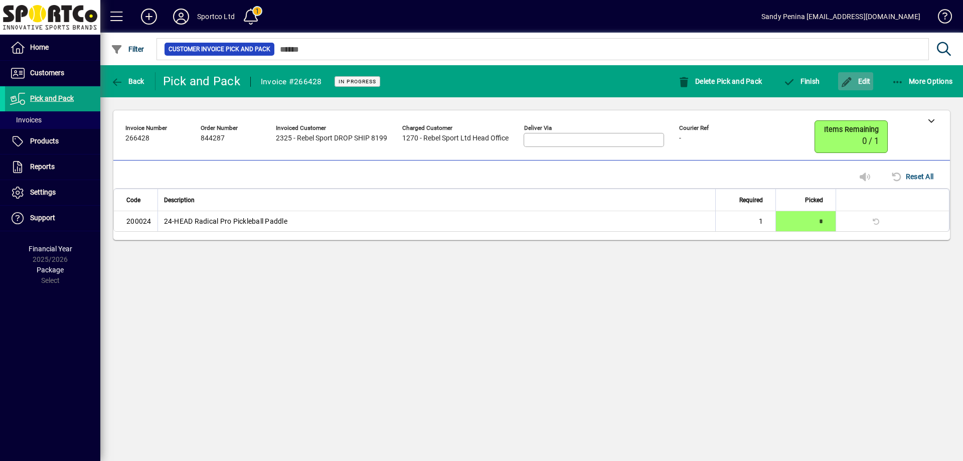
click at [850, 83] on icon "button" at bounding box center [846, 82] width 13 height 10
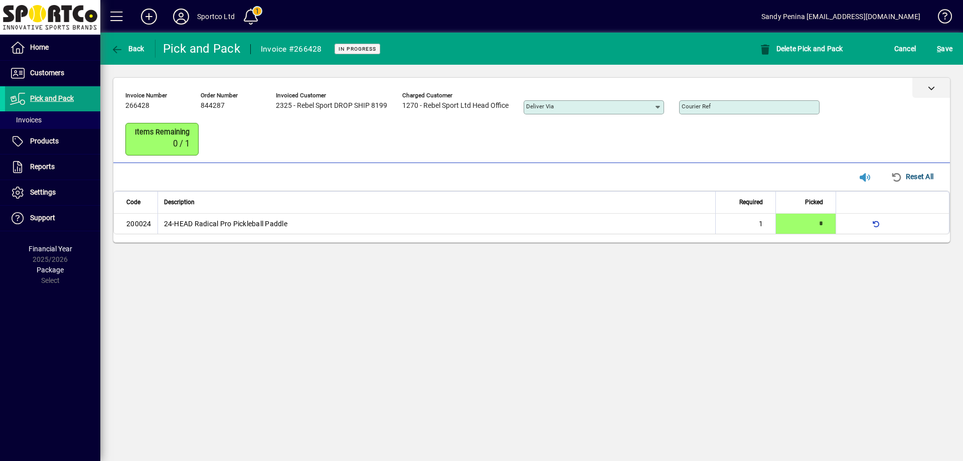
click at [926, 91] on div at bounding box center [931, 88] width 38 height 20
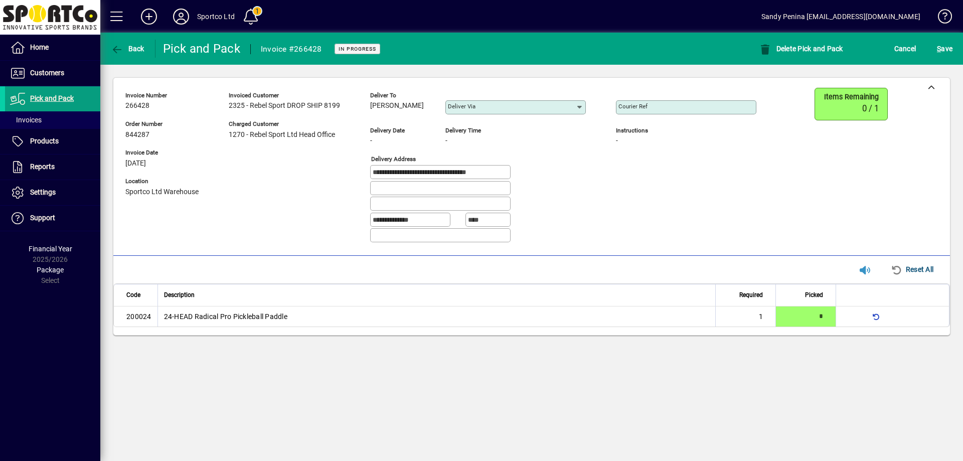
drag, startPoint x: 367, startPoint y: 104, endPoint x: 419, endPoint y: 118, distance: 53.4
click at [419, 118] on div "**********" at bounding box center [448, 169] width 646 height 163
copy span "Danis Roberts"
drag, startPoint x: 373, startPoint y: 172, endPoint x: 405, endPoint y: 176, distance: 32.3
click at [422, 187] on fieldset "**********" at bounding box center [485, 204] width 231 height 79
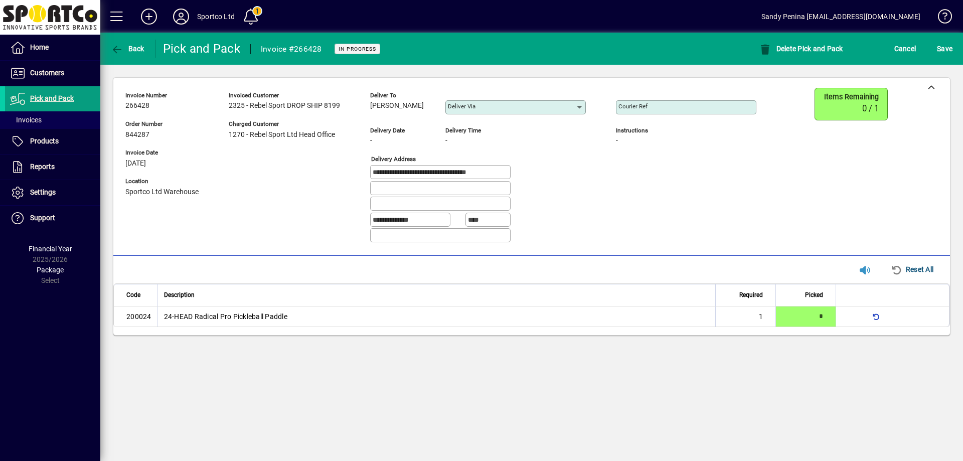
drag, startPoint x: 427, startPoint y: 175, endPoint x: 408, endPoint y: 170, distance: 19.2
click at [408, 170] on input "**********" at bounding box center [441, 172] width 137 height 8
drag, startPoint x: 430, startPoint y: 173, endPoint x: 368, endPoint y: 163, distance: 63.4
click at [368, 163] on div "**********" at bounding box center [448, 169] width 646 height 163
click at [653, 108] on input "Courier Ref" at bounding box center [686, 107] width 137 height 8
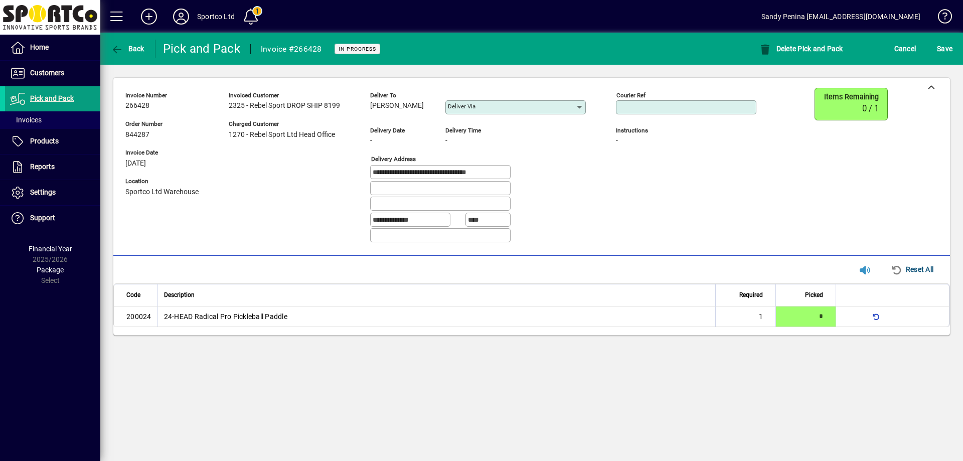
paste input "**********"
type input "**********"
click at [931, 53] on div "S ave" at bounding box center [944, 49] width 37 height 18
click at [942, 45] on span "S ave" at bounding box center [945, 49] width 16 height 16
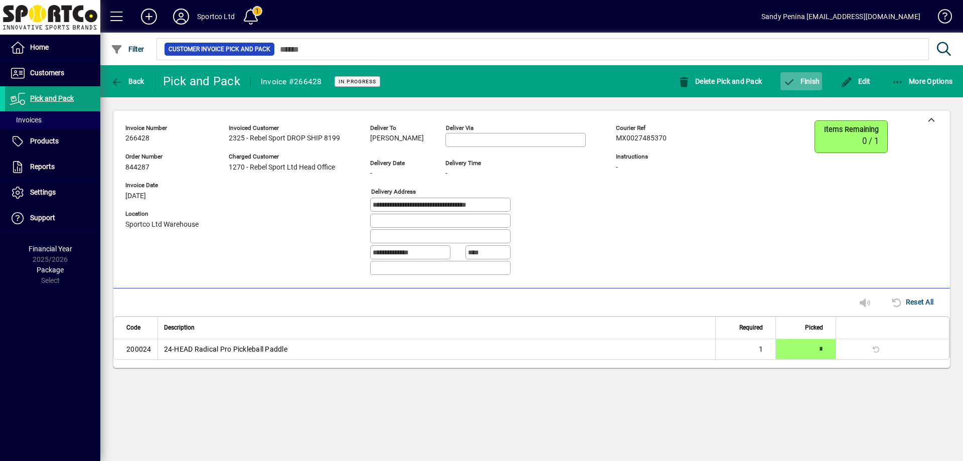
click at [804, 77] on span "Finish" at bounding box center [801, 81] width 37 height 8
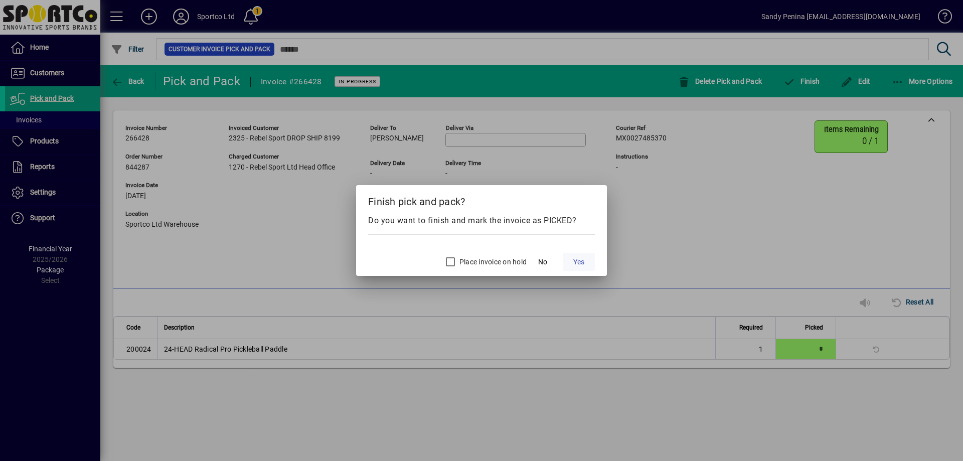
click at [584, 265] on span "Yes" at bounding box center [578, 262] width 11 height 11
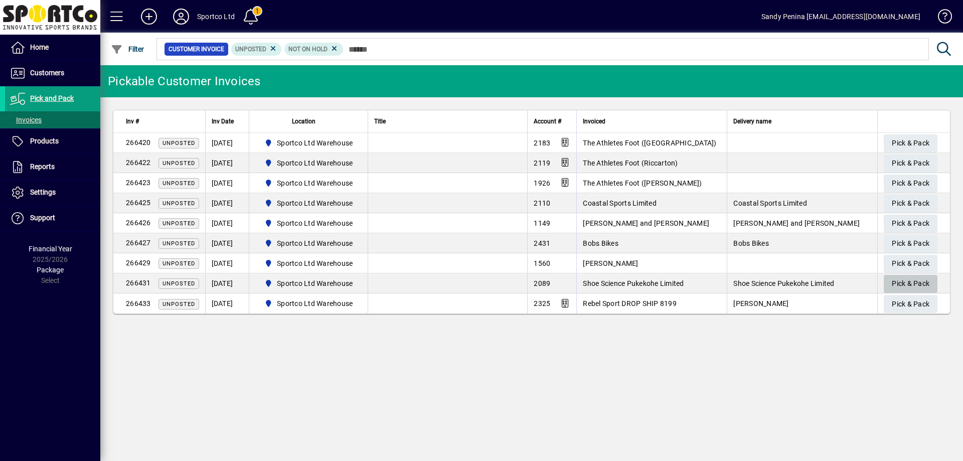
click at [908, 289] on span "Pick & Pack" at bounding box center [910, 283] width 38 height 17
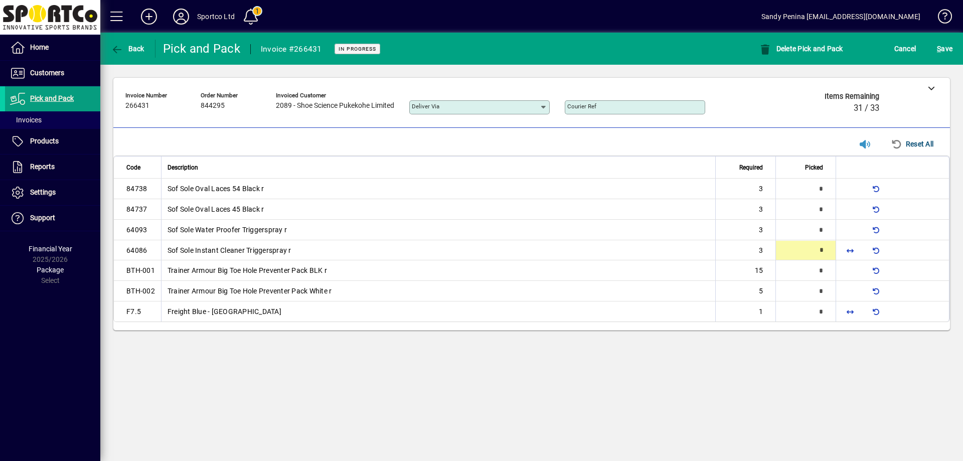
type input "*"
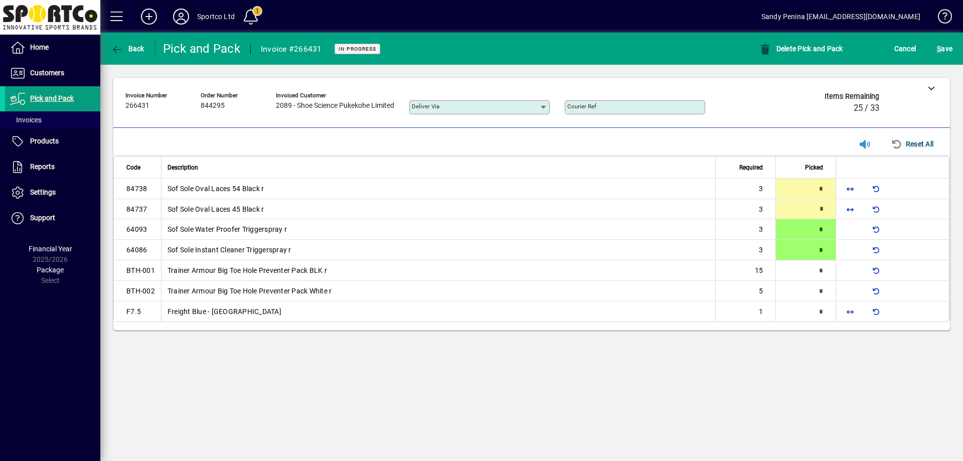
type input "*"
type input "**"
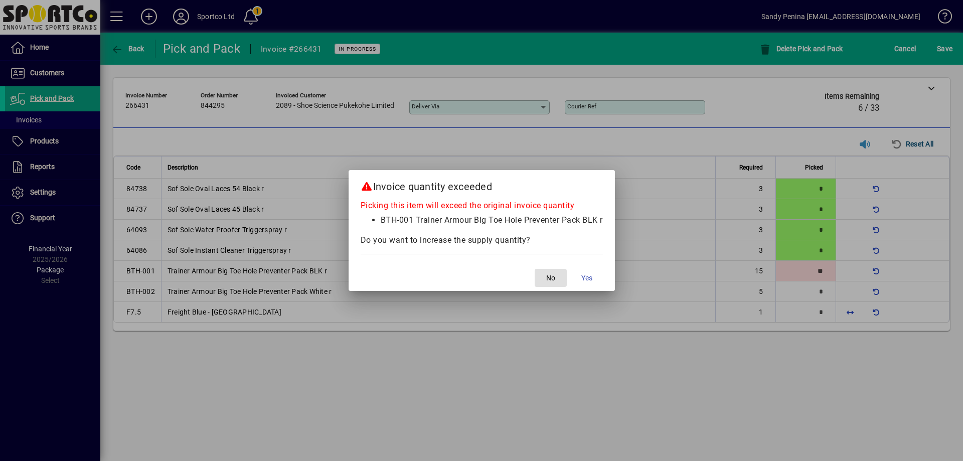
click at [534, 269] on button "No" at bounding box center [550, 278] width 32 height 18
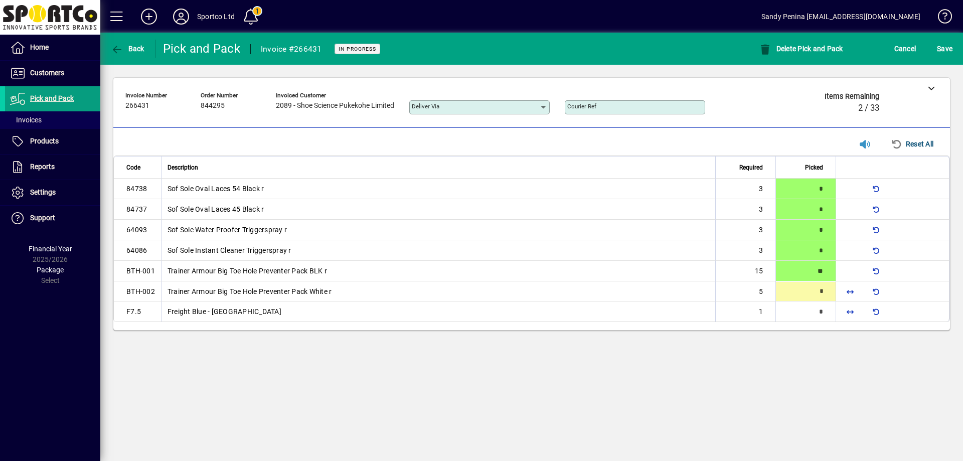
type input "*"
click at [848, 315] on span "button" at bounding box center [850, 312] width 24 height 24
type input "*"
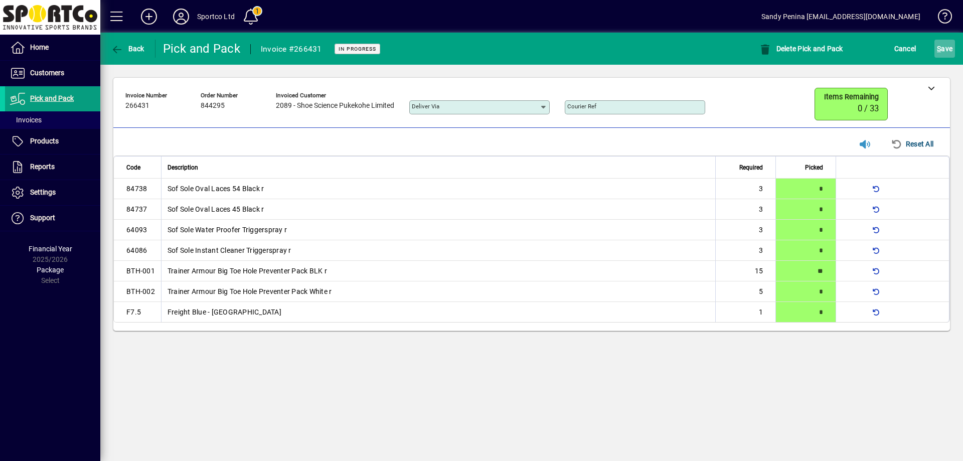
click at [939, 48] on span "S" at bounding box center [939, 49] width 4 height 8
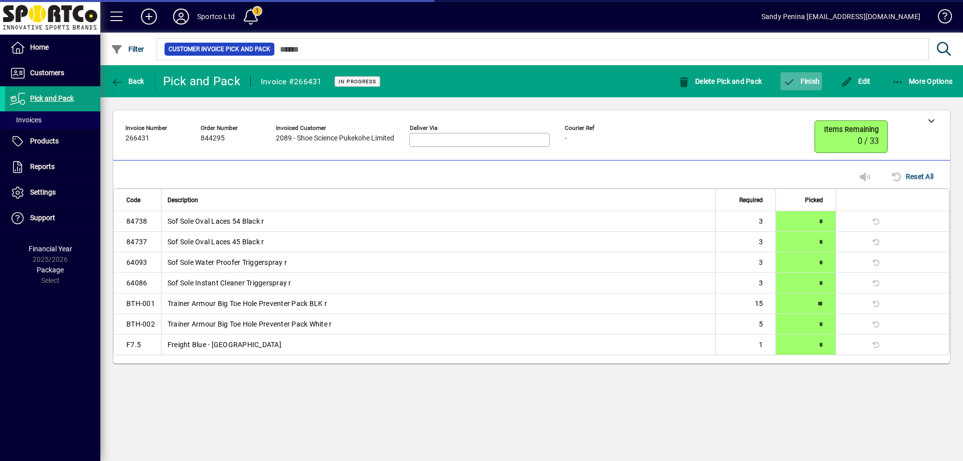
click at [799, 80] on span "Finish" at bounding box center [801, 81] width 37 height 8
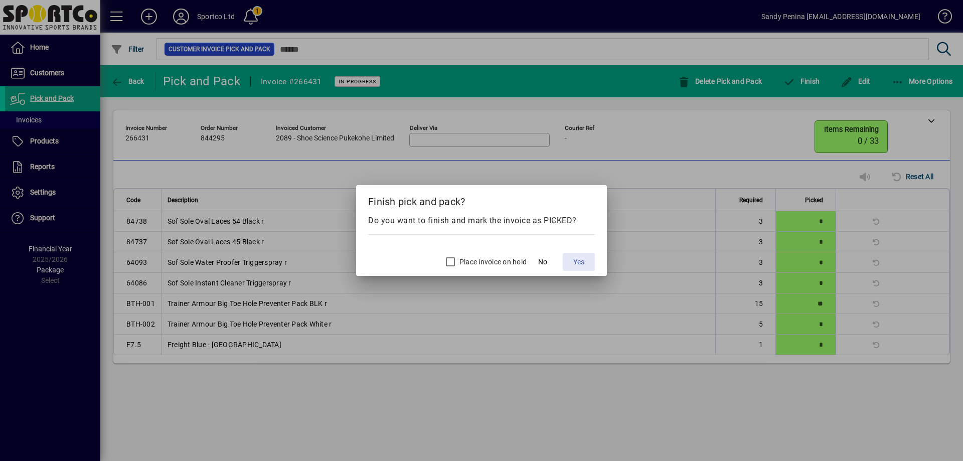
click at [584, 268] on span at bounding box center [579, 262] width 32 height 24
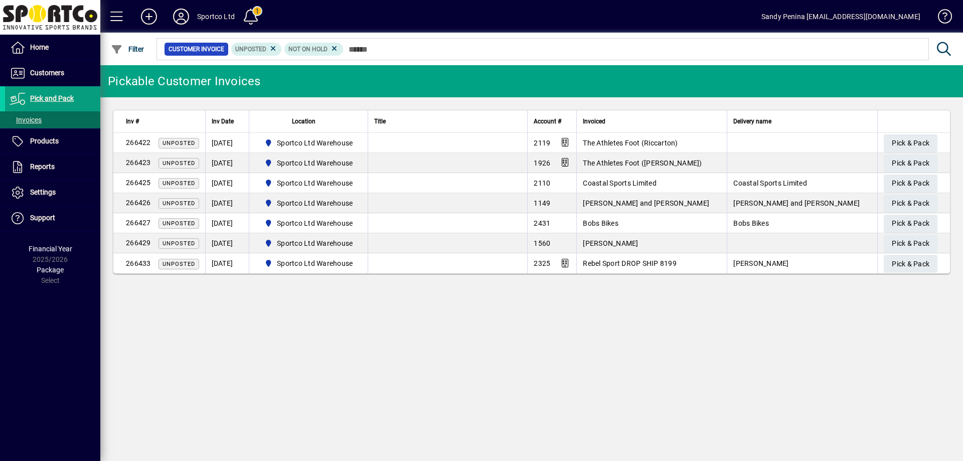
click at [807, 374] on div "Pickable Customer Invoices Inv # Inv Date Location Title Account # Invoiced Del…" at bounding box center [531, 263] width 862 height 396
